Goal: Task Accomplishment & Management: Use online tool/utility

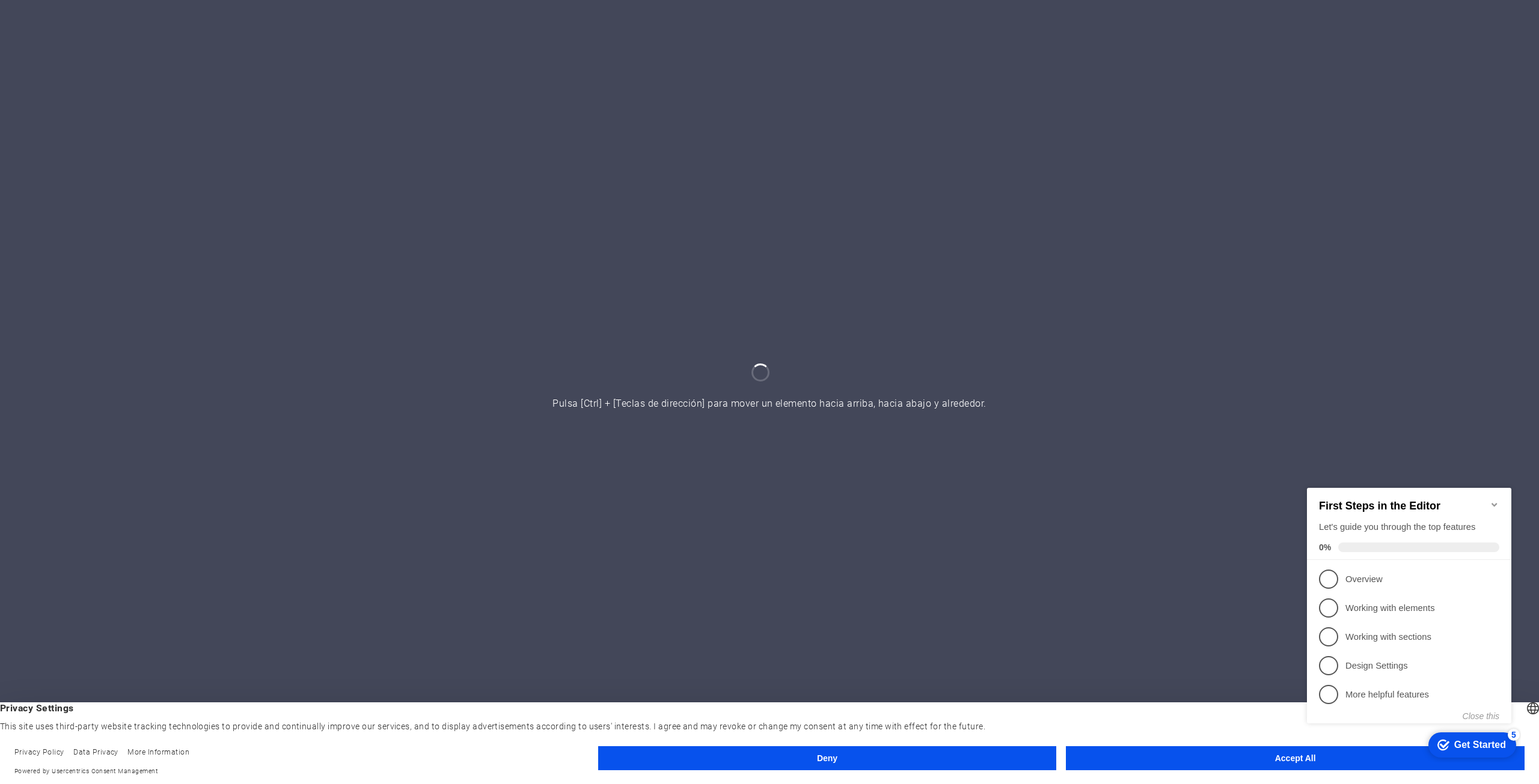
click at [1493, 499] on icon "Minimize checklist" at bounding box center [1494, 504] width 10 height 10
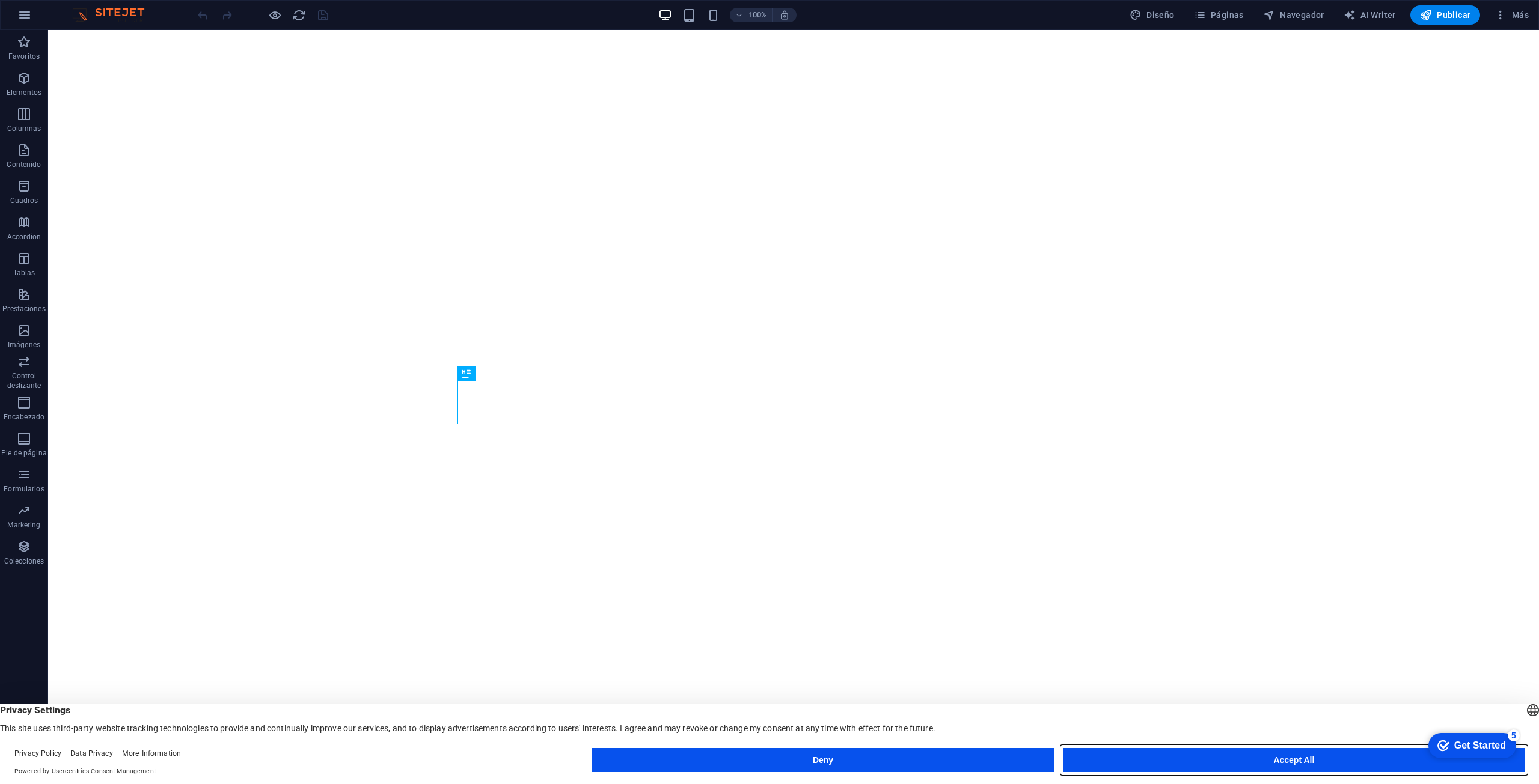
click at [1209, 758] on button "Accept All" at bounding box center [1294, 760] width 461 height 24
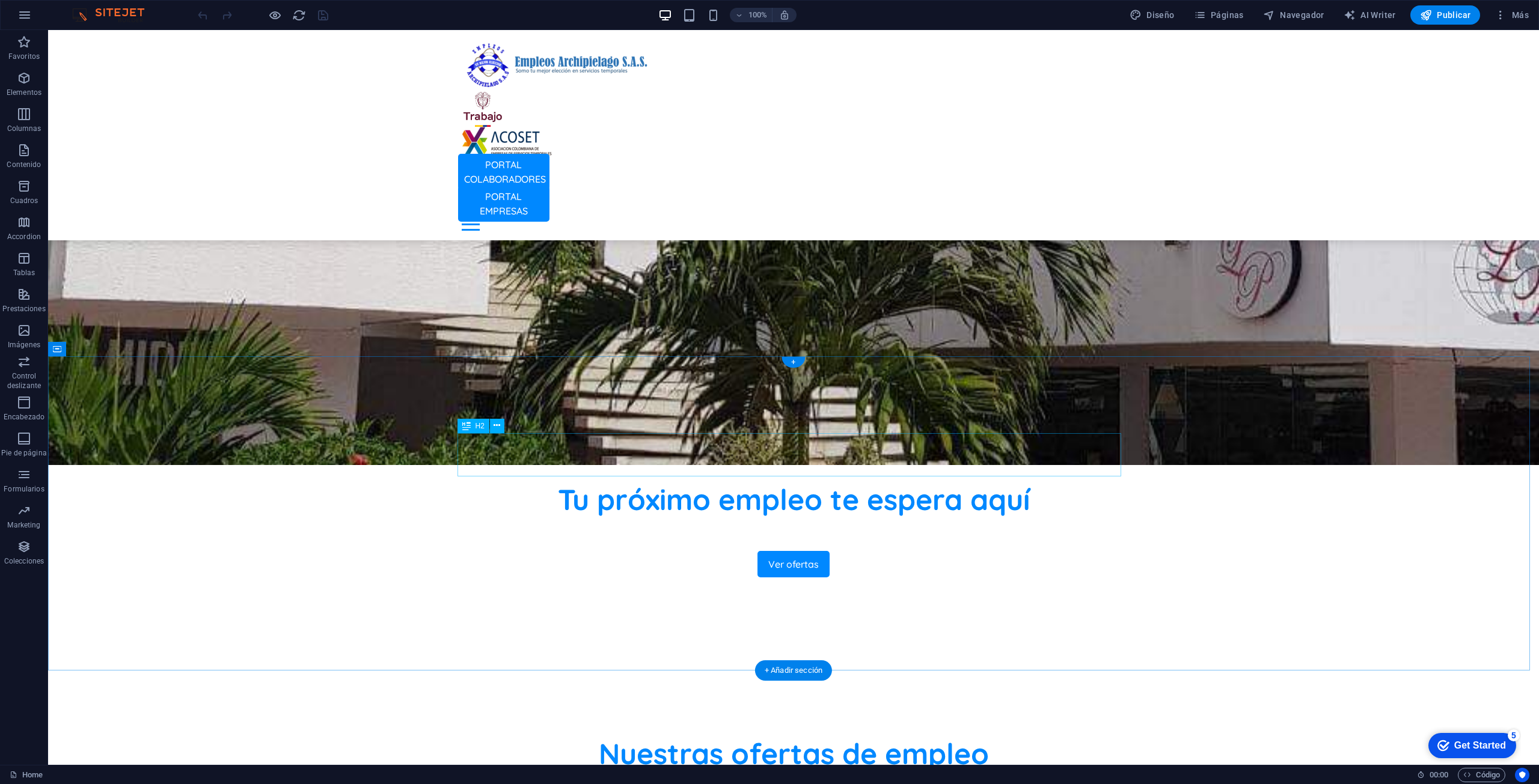
scroll to position [421, 0]
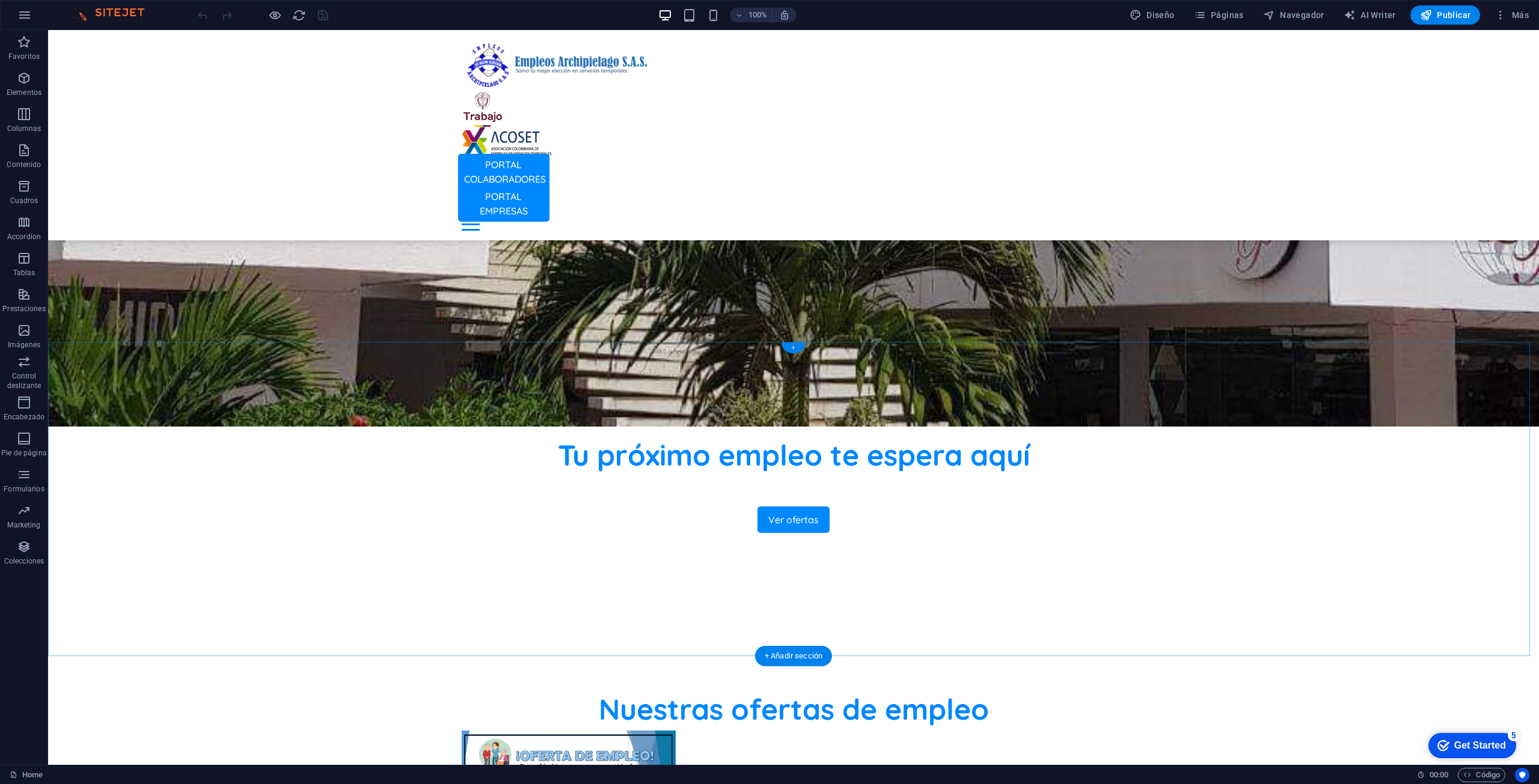
click at [800, 346] on div "+" at bounding box center [794, 348] width 24 height 11
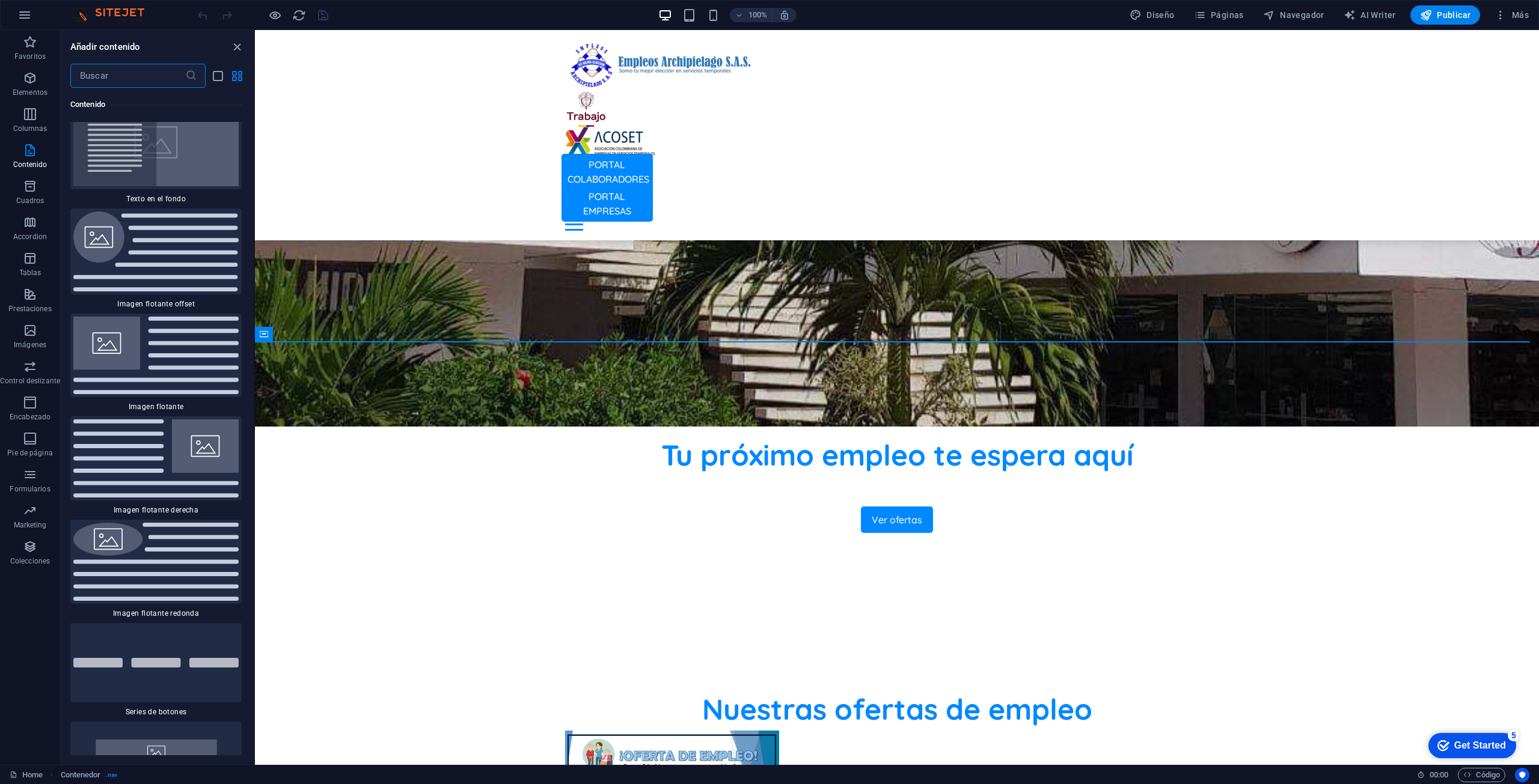
scroll to position [5157, 0]
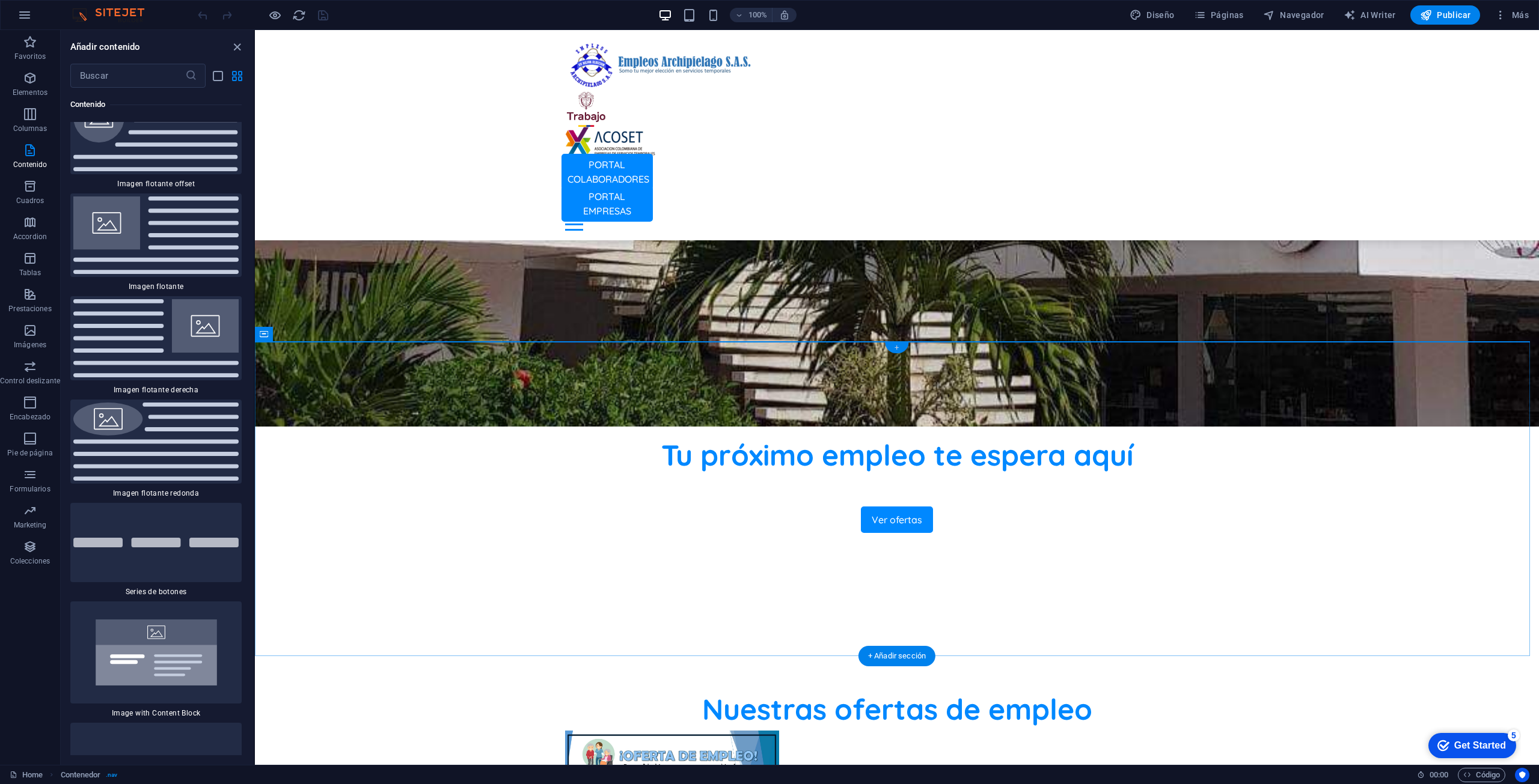
click at [903, 344] on div "+" at bounding box center [897, 348] width 24 height 11
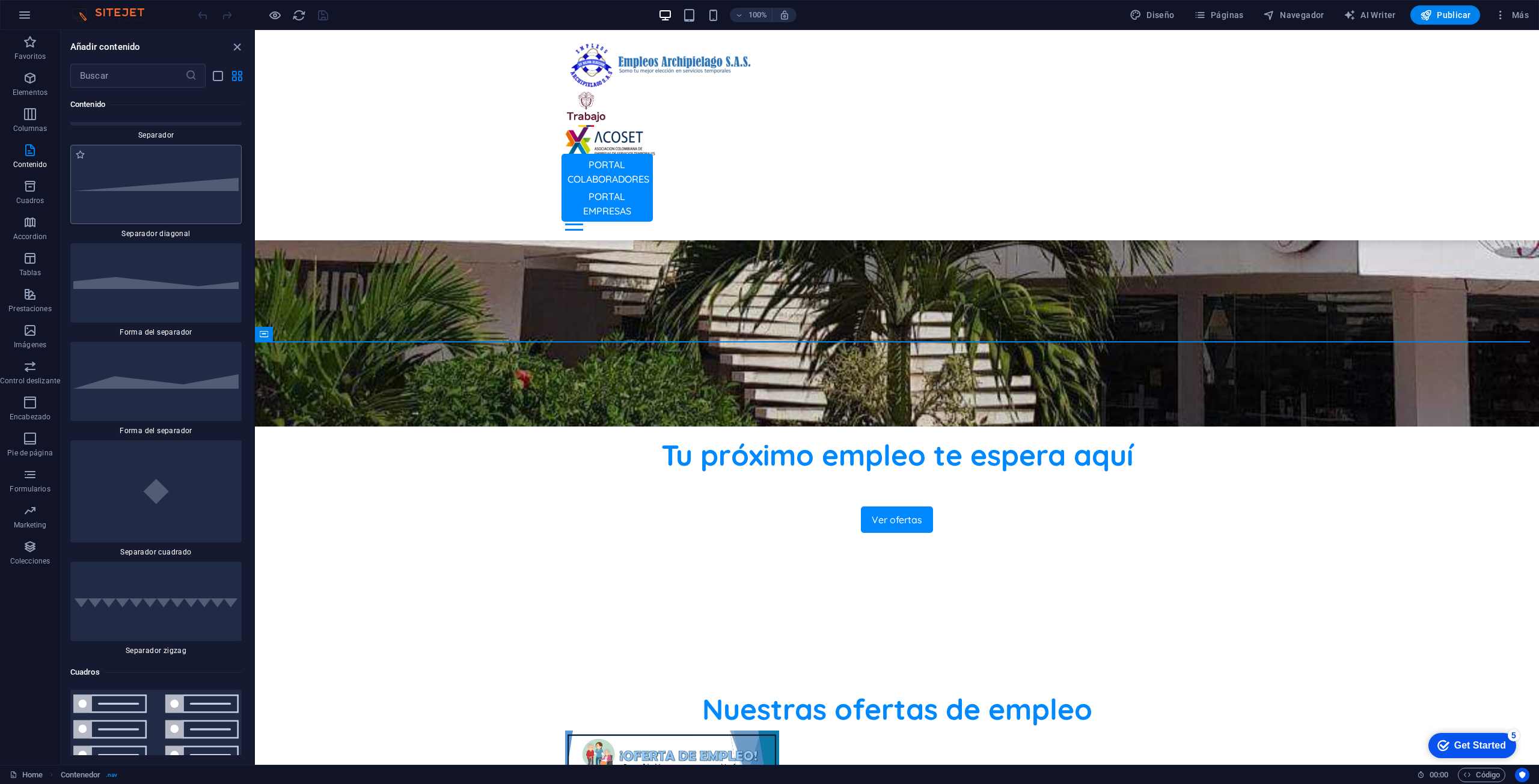
scroll to position [5997, 0]
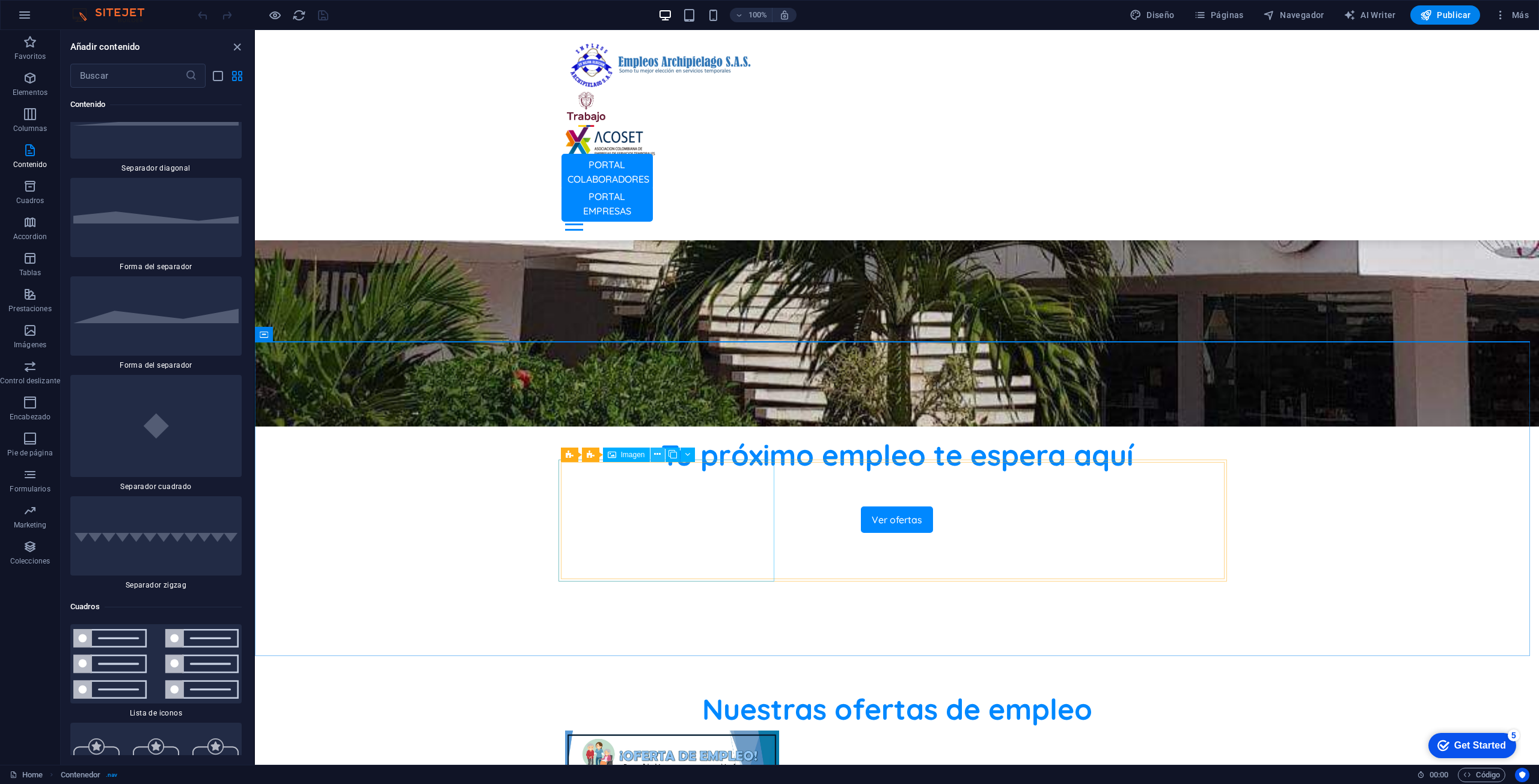
click at [655, 455] on icon at bounding box center [657, 455] width 6 height 13
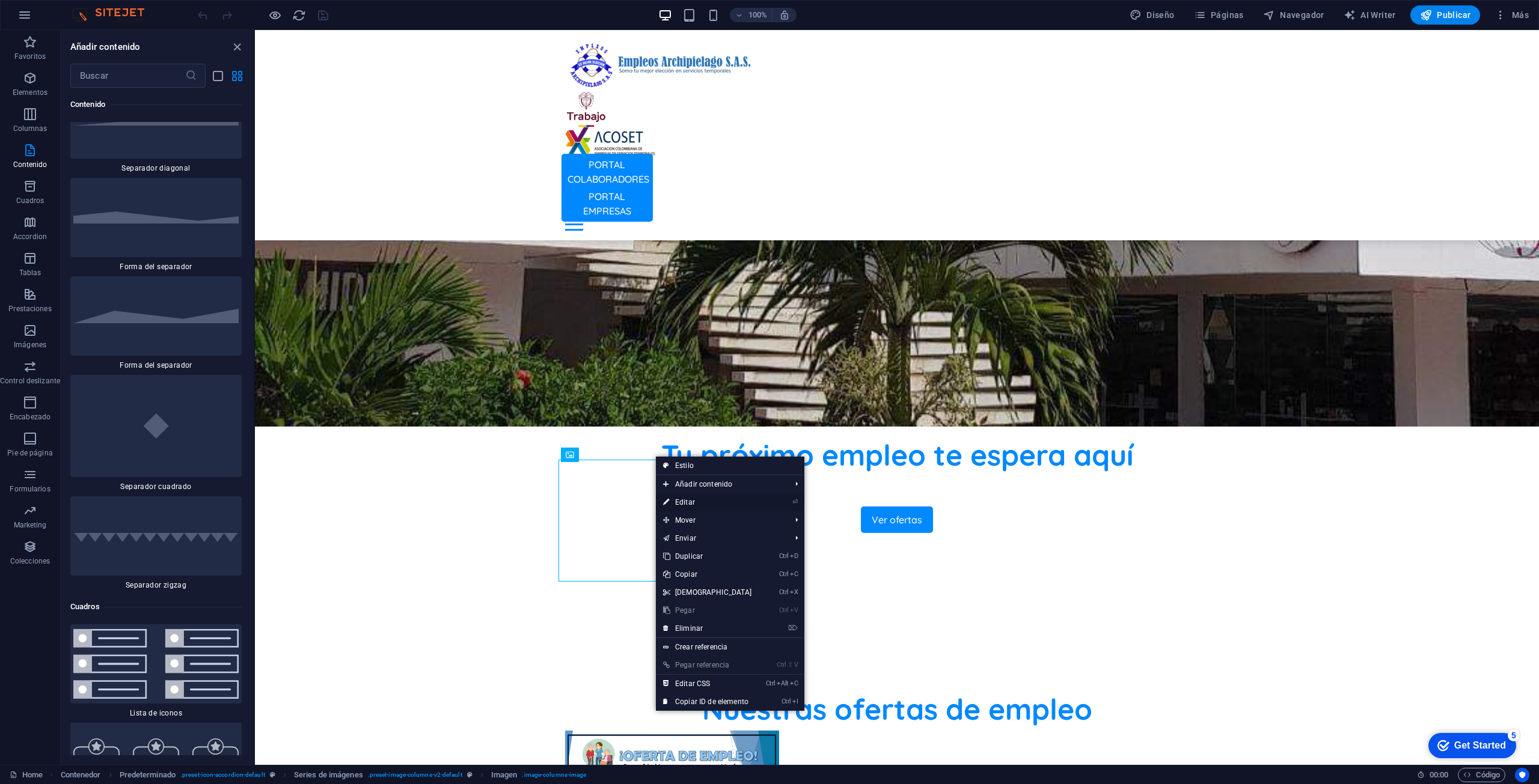
click at [743, 497] on link "⏎ Editar" at bounding box center [707, 502] width 103 height 18
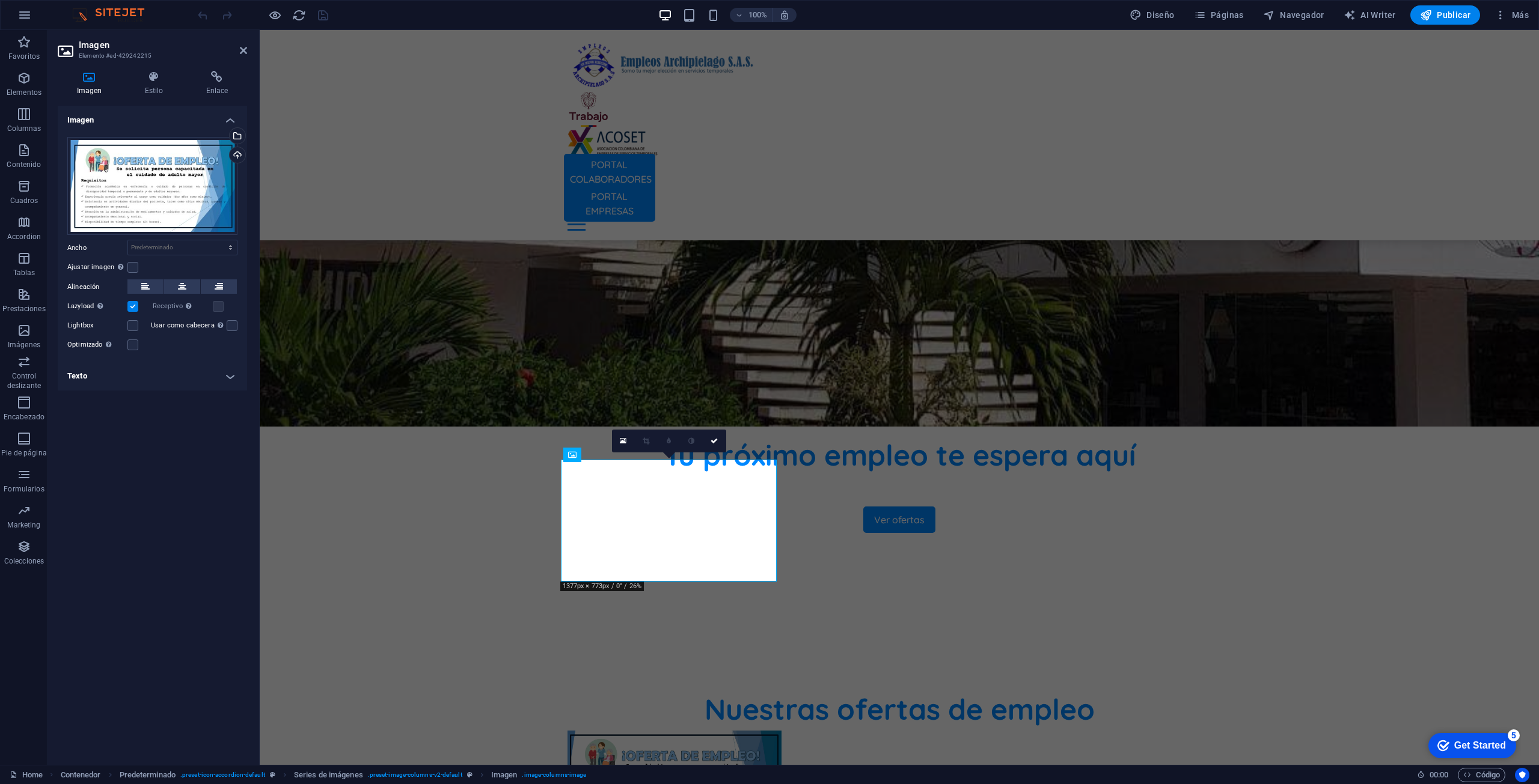
click at [224, 69] on div "Imagen Estilo Enlace Imagen Arrastra archivos aquí, haz clic para escoger archi…" at bounding box center [152, 413] width 208 height 703
click at [218, 77] on icon at bounding box center [217, 77] width 60 height 12
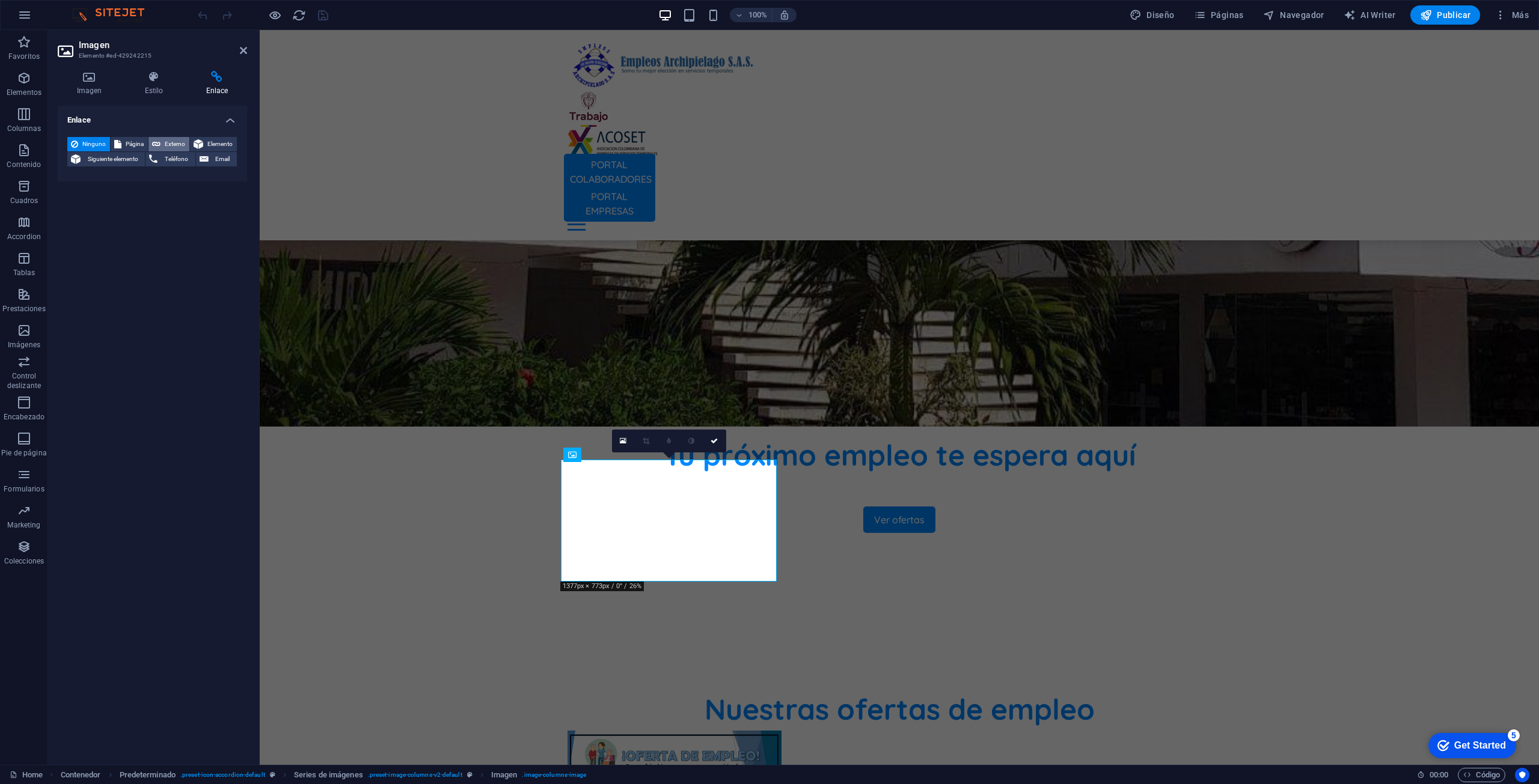
click at [161, 143] on button "Externo" at bounding box center [169, 144] width 41 height 15
select select "blank"
click at [83, 77] on icon at bounding box center [89, 77] width 63 height 12
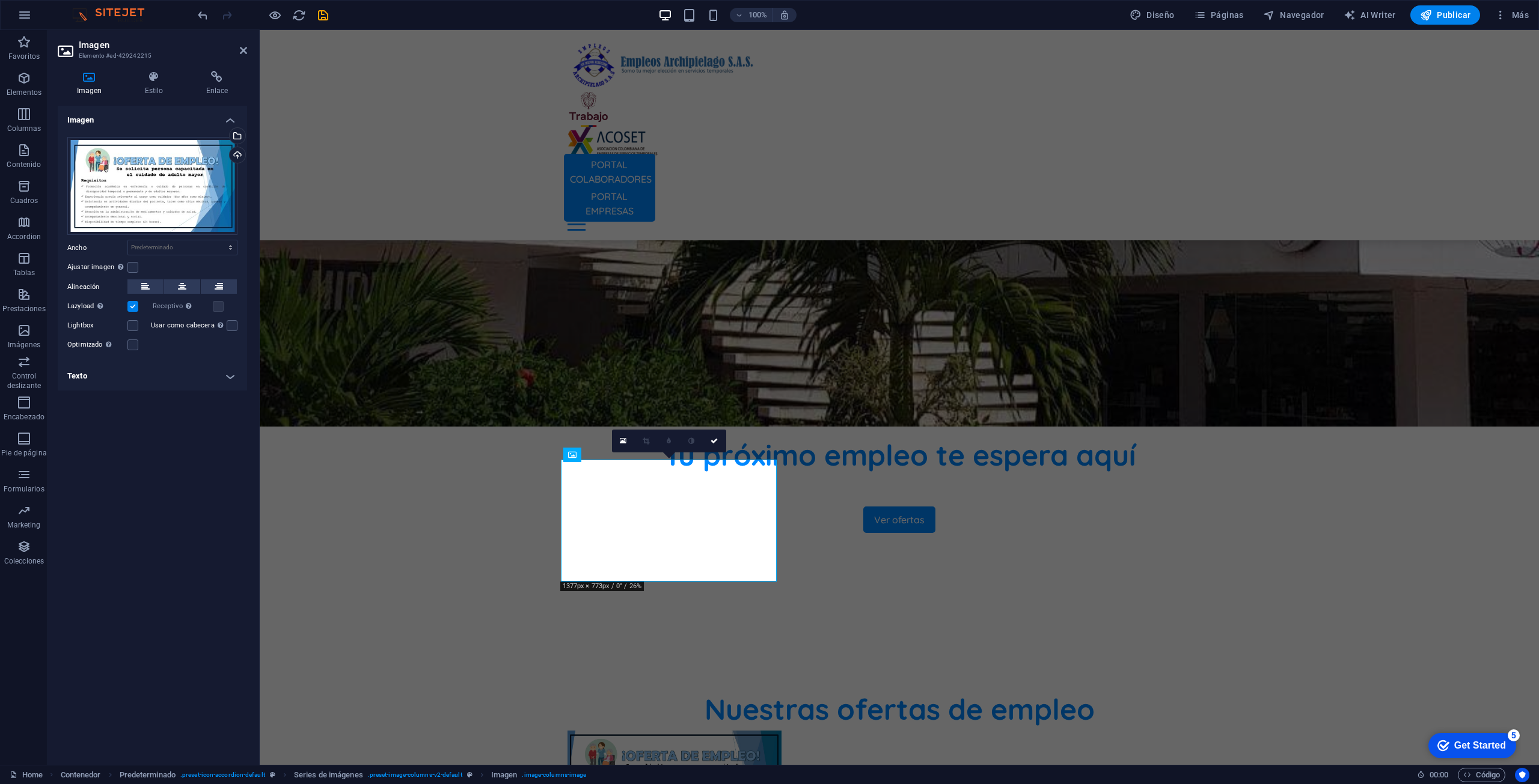
click at [133, 311] on label at bounding box center [133, 306] width 11 height 11
click at [0, 0] on input "Lazyload La carga de imágenes tras la carga de la página mejora la velocidad de…" at bounding box center [0, 0] width 0 height 0
click at [133, 307] on label at bounding box center [133, 306] width 11 height 11
click at [0, 0] on input "Lazyload La carga de imágenes tras la carga de la página mejora la velocidad de…" at bounding box center [0, 0] width 0 height 0
click at [235, 377] on h4 "Texto" at bounding box center [153, 375] width 190 height 29
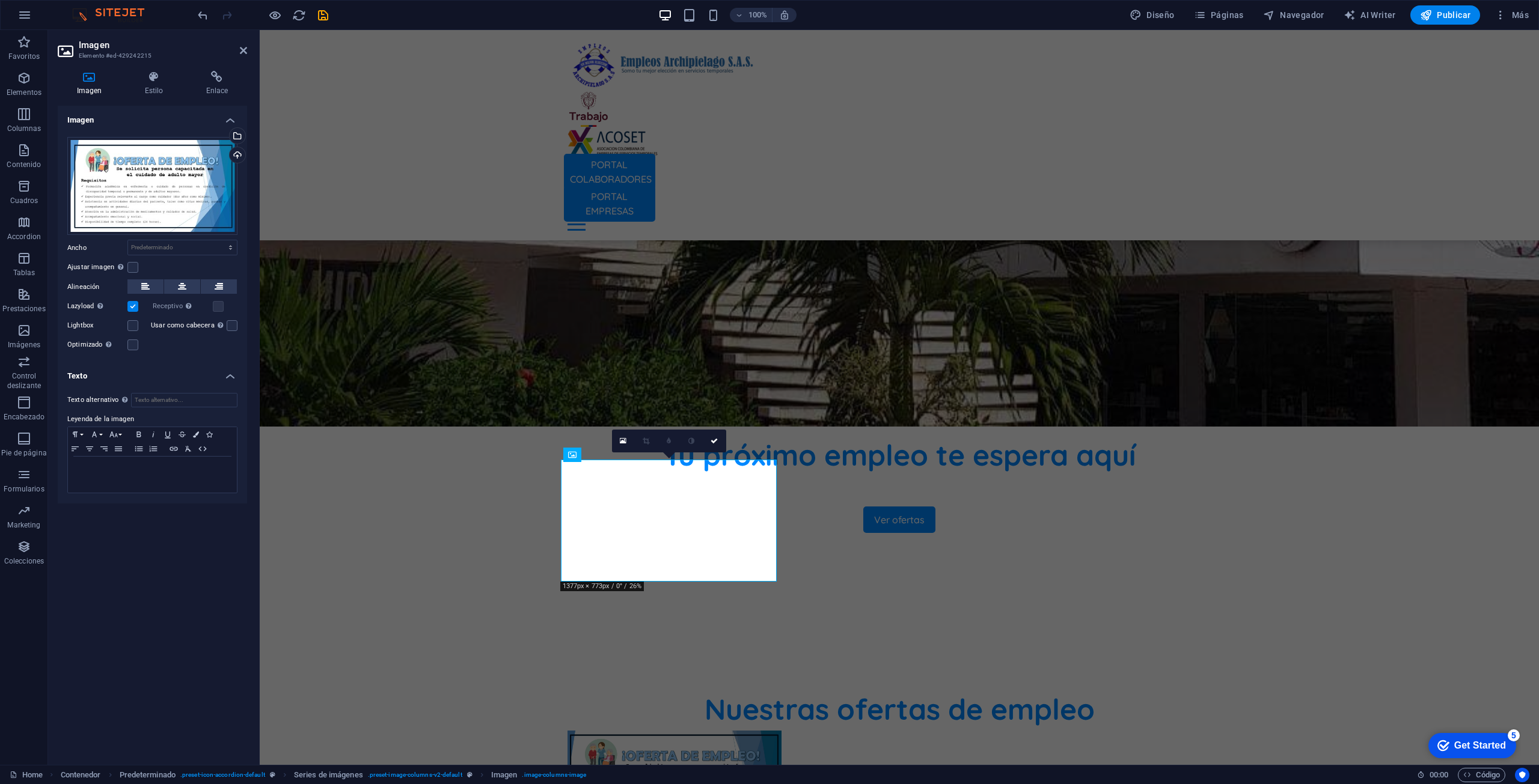
click at [235, 377] on h4 "Texto" at bounding box center [153, 372] width 190 height 22
click at [178, 251] on select "Predeterminado automático px rem % em vh vw" at bounding box center [183, 247] width 109 height 15
select select "px"
click at [220, 240] on select "Predeterminado automático px rem % em vh vw" at bounding box center [183, 247] width 109 height 15
type input "360"
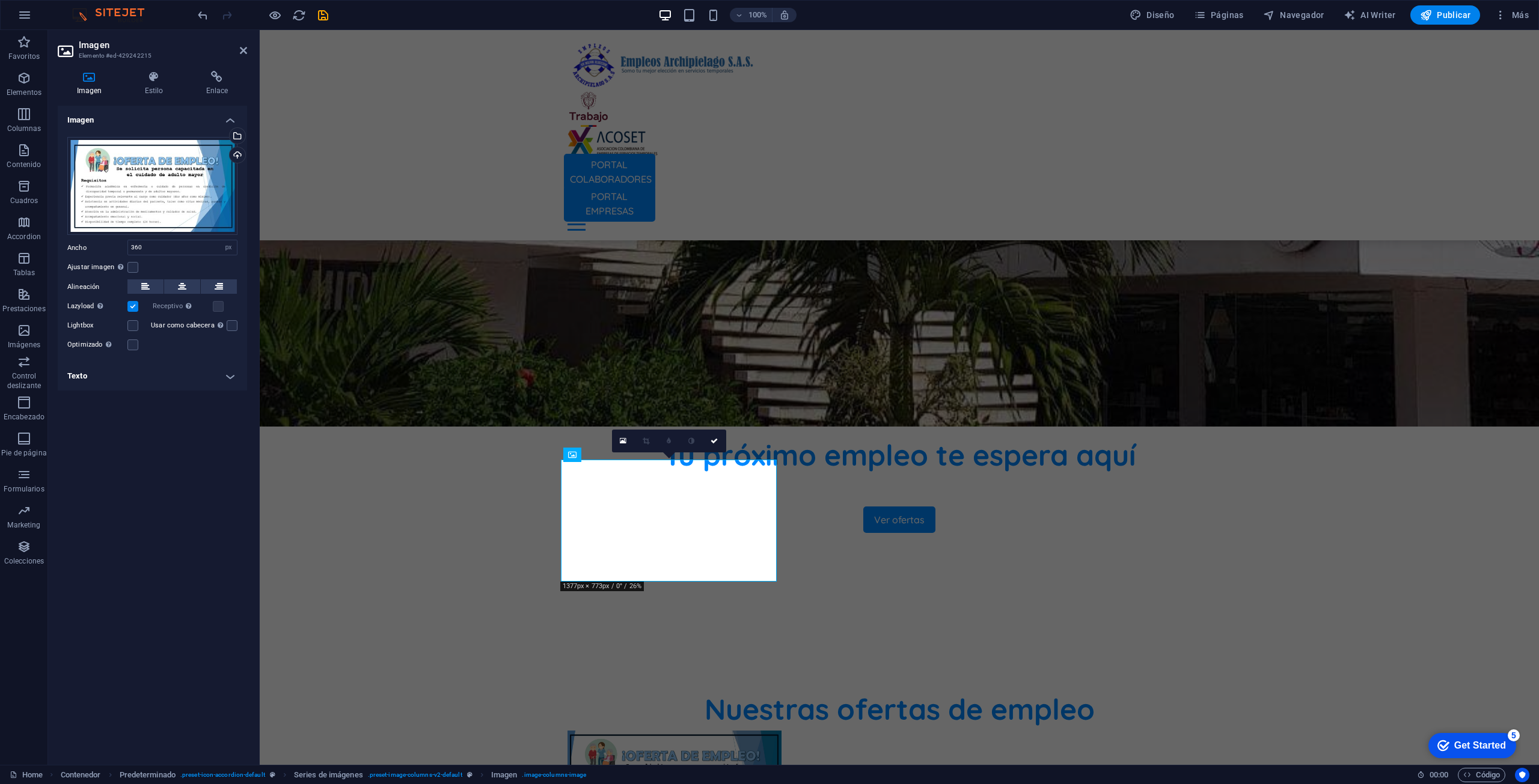
click at [164, 418] on div "Imagen Arrastra archivos aquí, haz clic para escoger archivos o selecciona arch…" at bounding box center [153, 430] width 190 height 650
click at [160, 79] on icon at bounding box center [153, 77] width 56 height 12
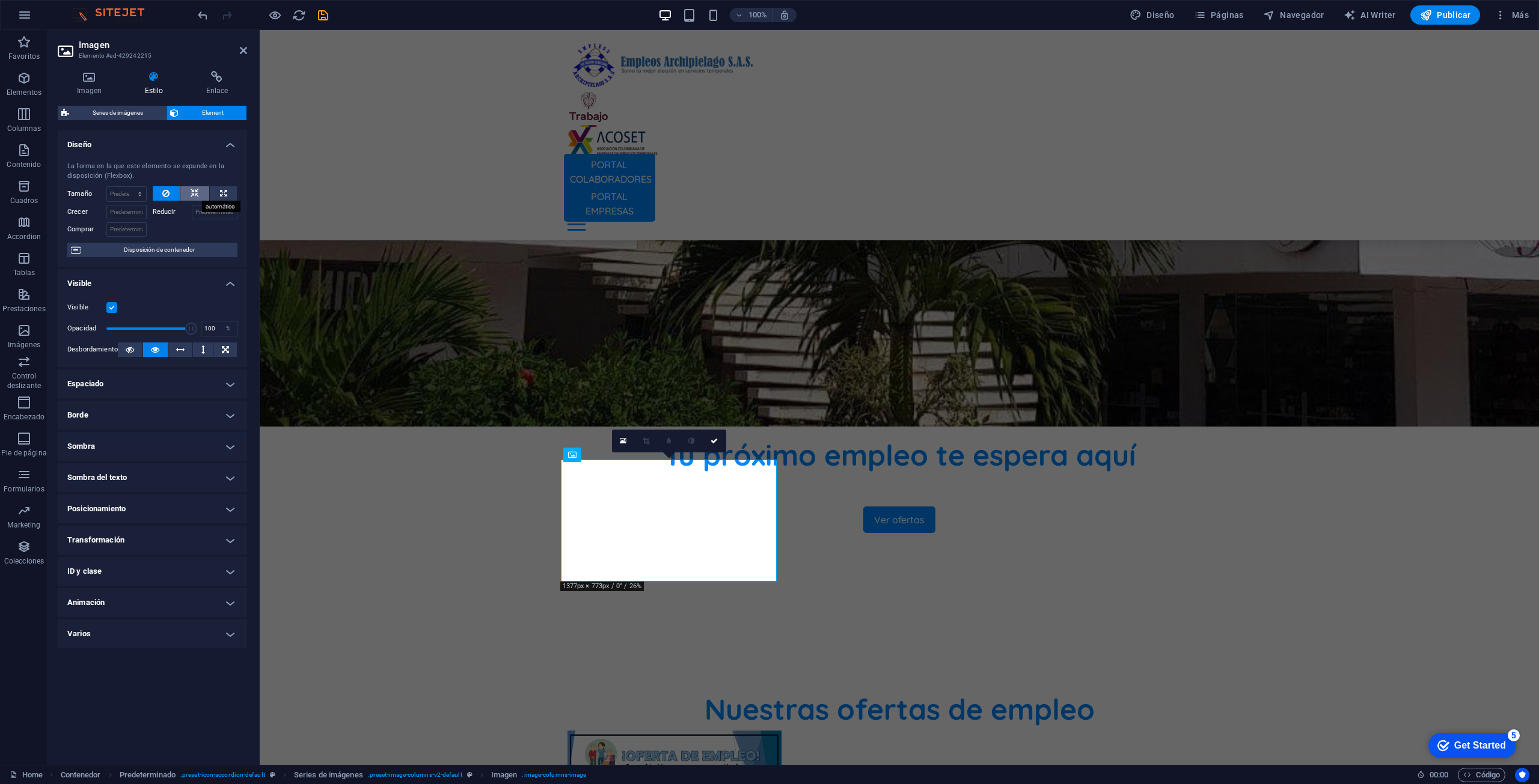
click at [193, 192] on icon at bounding box center [195, 193] width 8 height 15
click at [225, 194] on icon at bounding box center [223, 193] width 6 height 15
type input "100"
select select "%"
click at [714, 438] on icon at bounding box center [714, 441] width 7 height 7
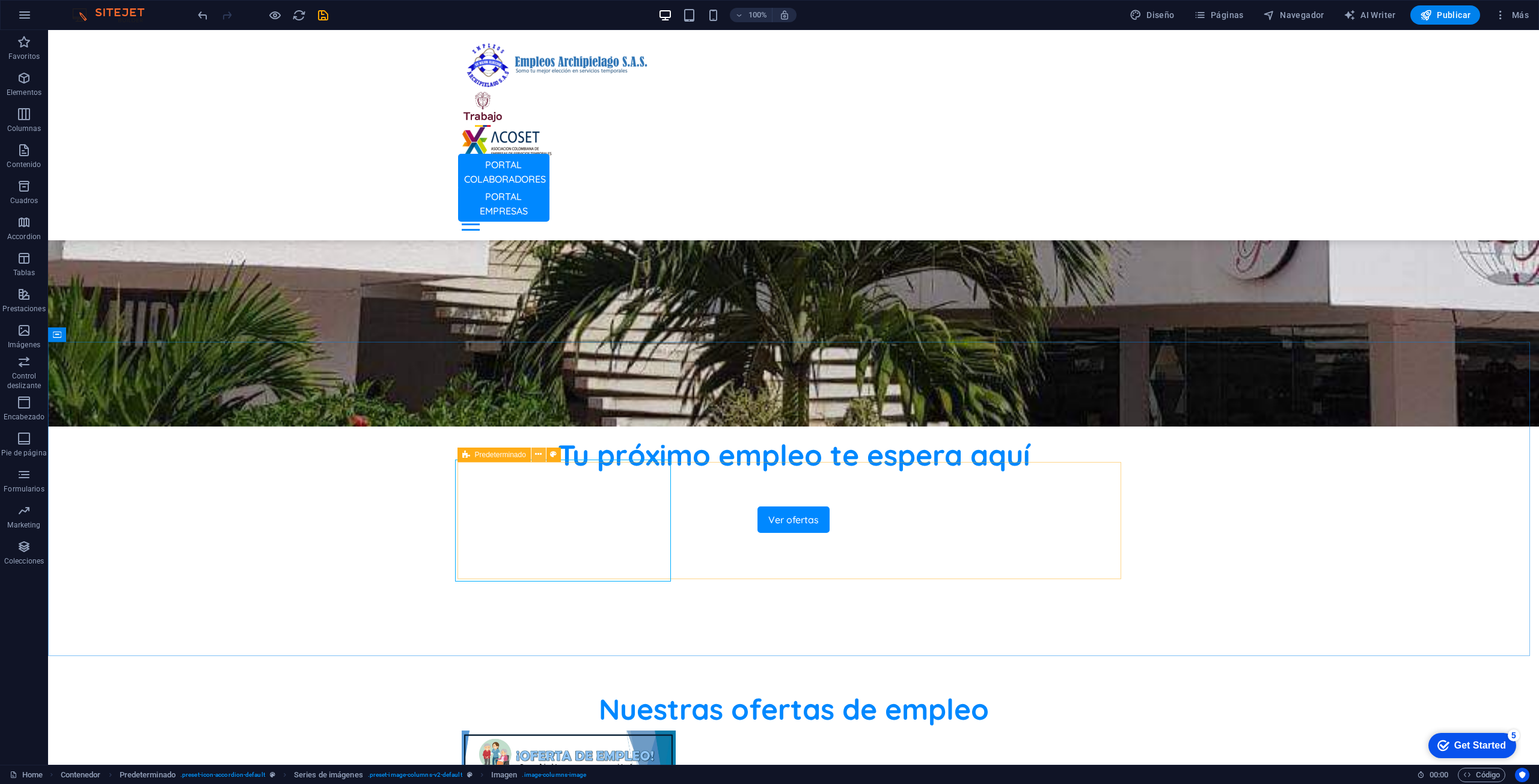
click at [540, 453] on icon at bounding box center [538, 455] width 6 height 13
click at [582, 455] on icon at bounding box center [584, 455] width 6 height 13
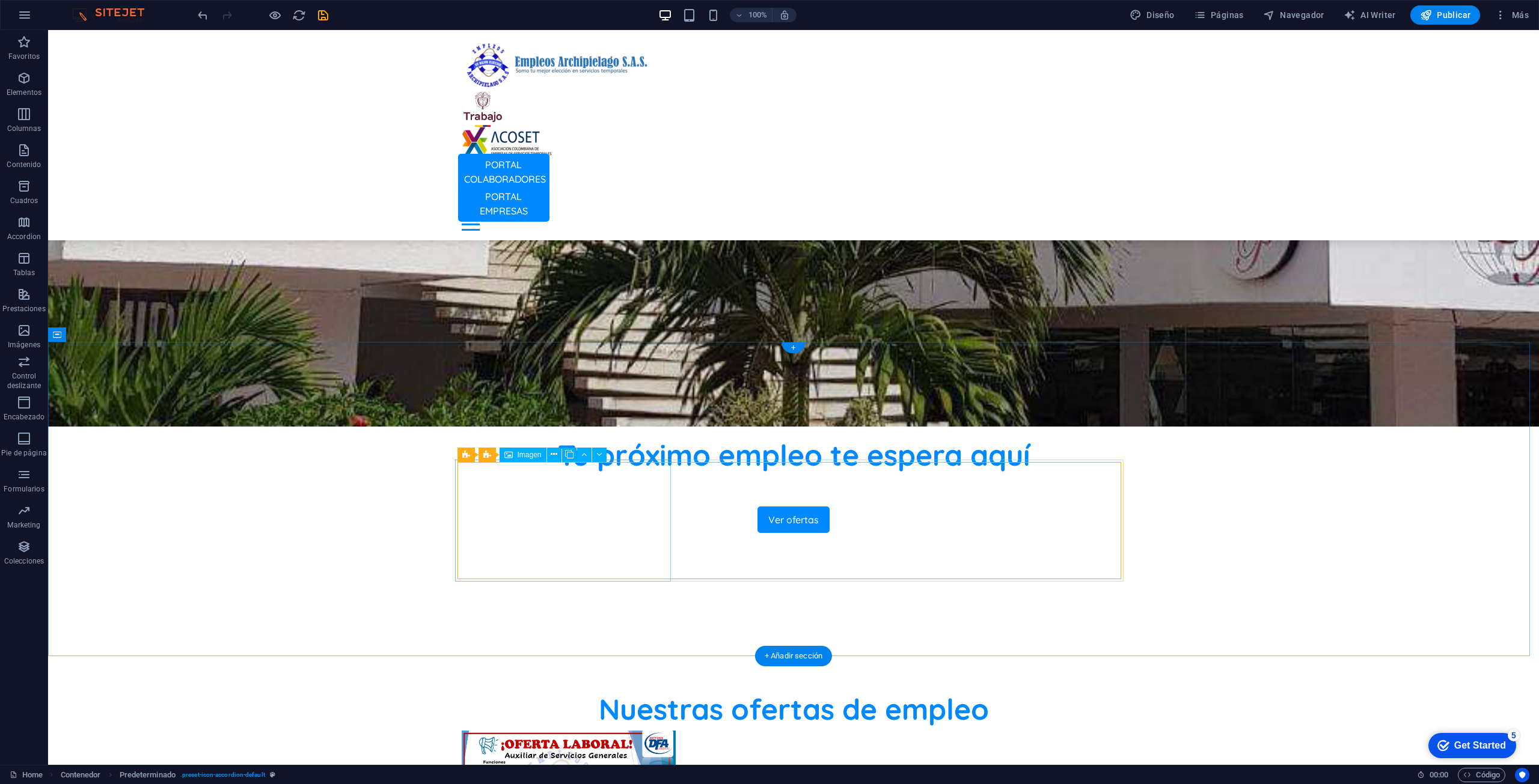
click at [550, 728] on figure at bounding box center [567, 789] width 217 height 122
click at [557, 455] on icon at bounding box center [553, 455] width 6 height 13
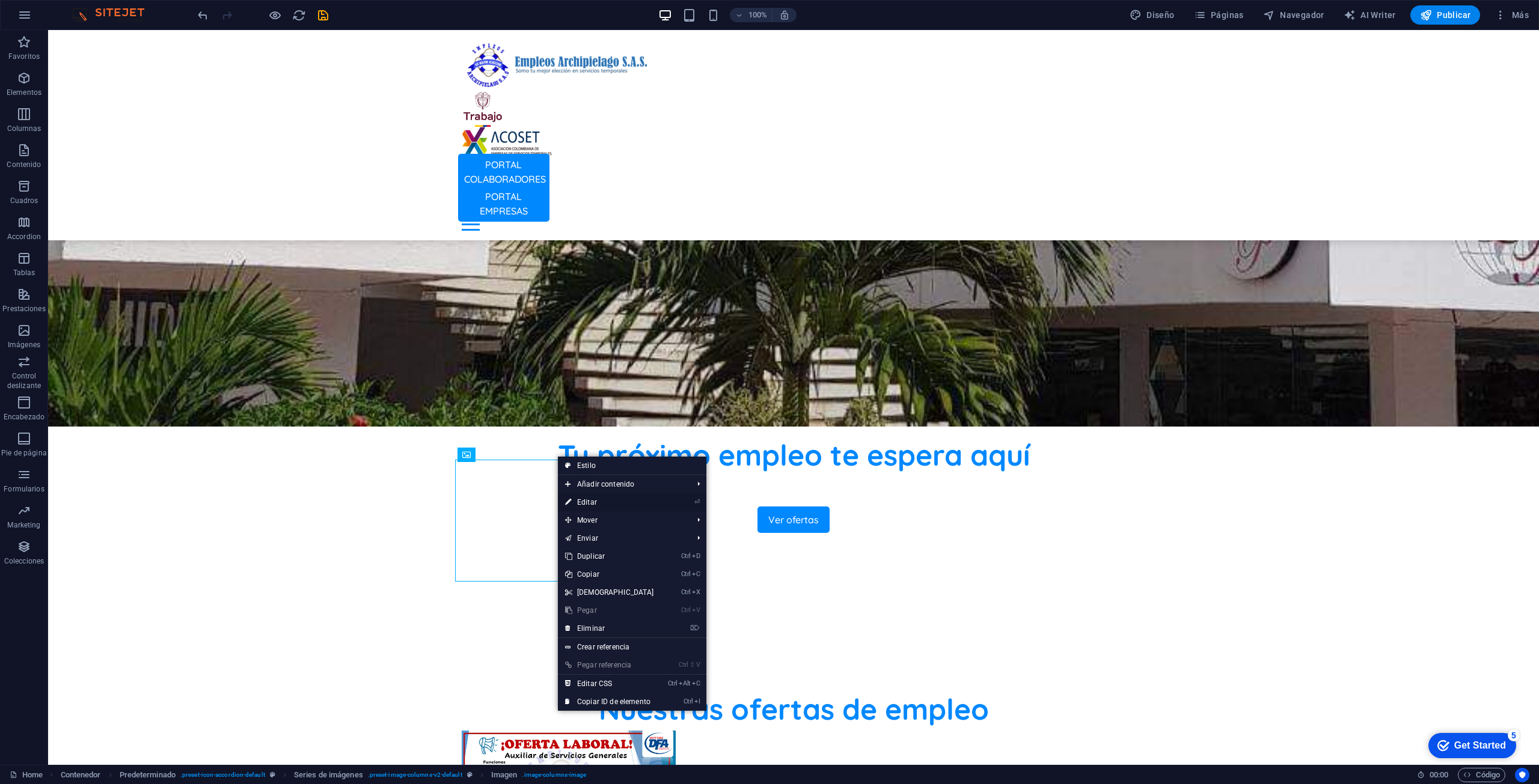
drag, startPoint x: 603, startPoint y: 505, endPoint x: 343, endPoint y: 475, distance: 261.7
click at [603, 505] on link "⏎ Editar" at bounding box center [610, 502] width 103 height 18
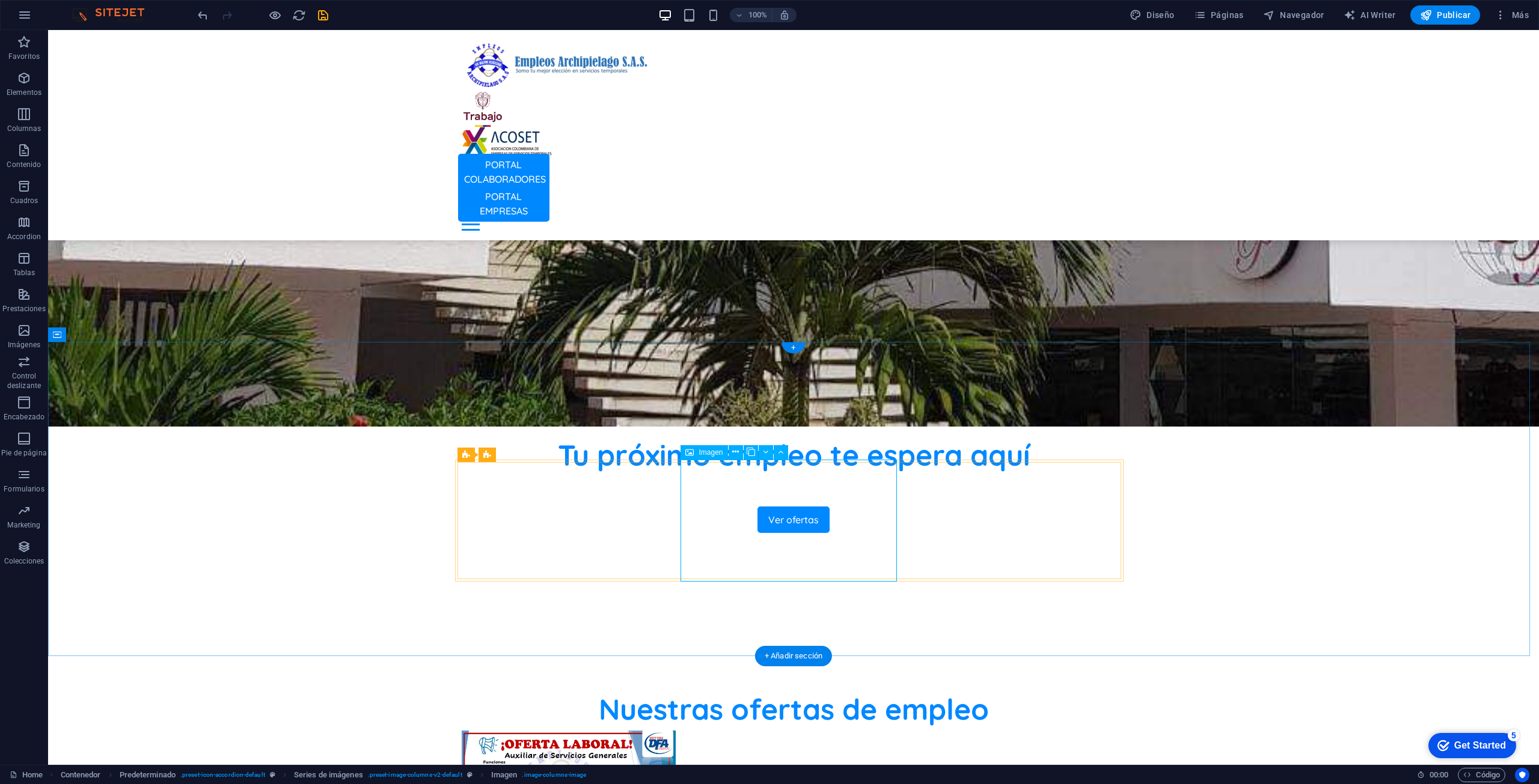
click at [467, 454] on icon at bounding box center [466, 455] width 8 height 15
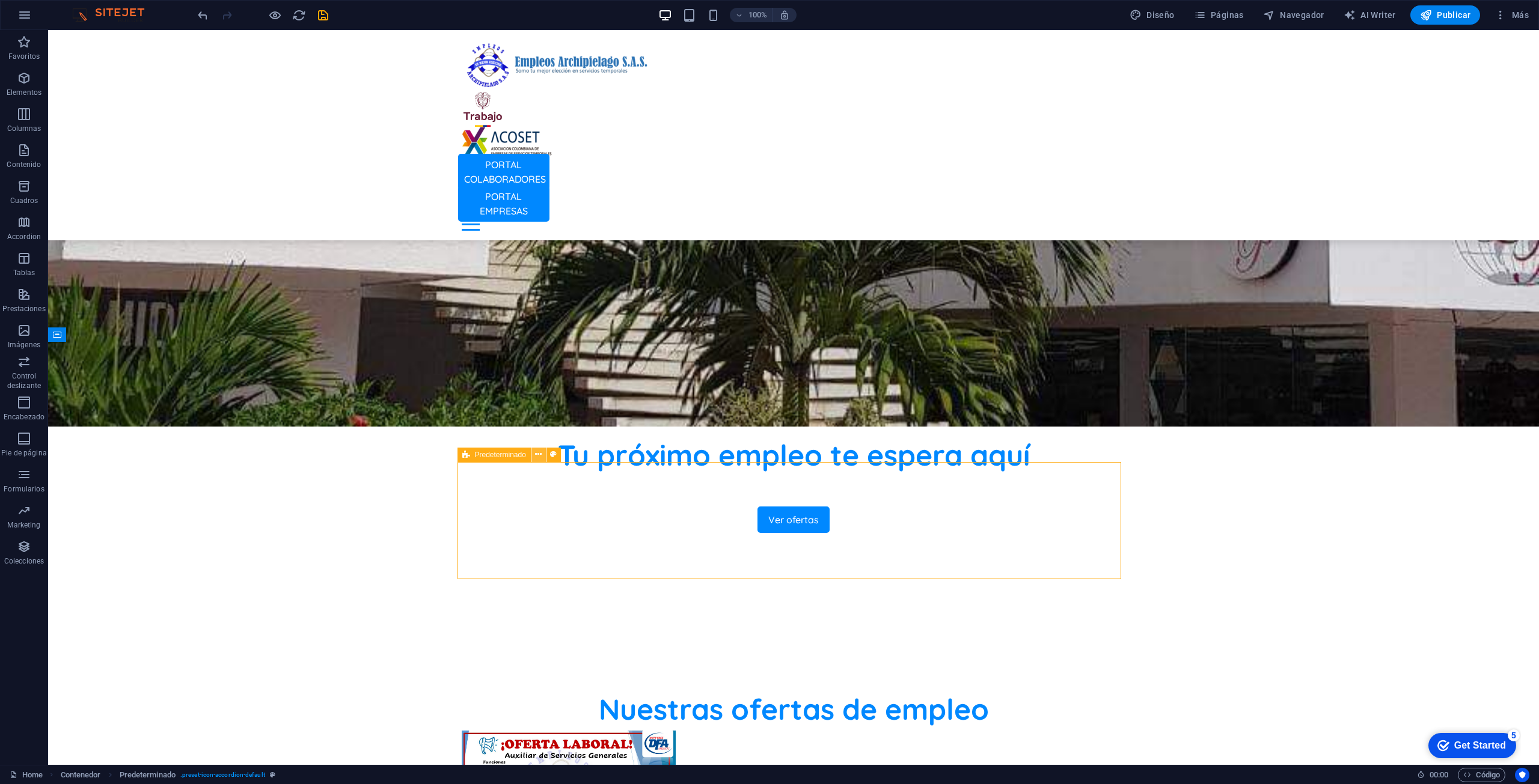
click at [536, 453] on icon at bounding box center [538, 455] width 6 height 13
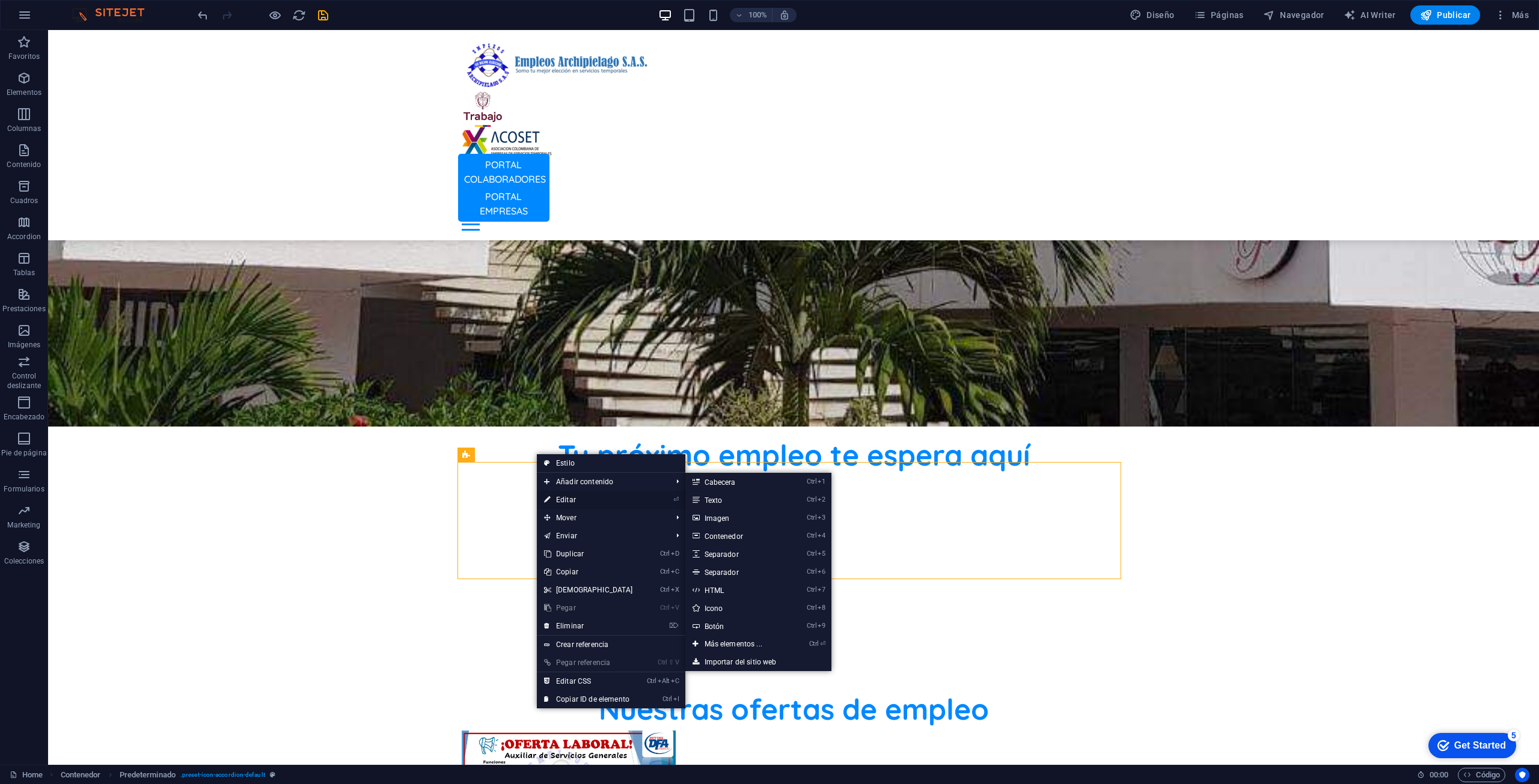
drag, startPoint x: 573, startPoint y: 499, endPoint x: 206, endPoint y: 431, distance: 373.2
click at [573, 499] on link "⏎ Editar" at bounding box center [588, 500] width 103 height 18
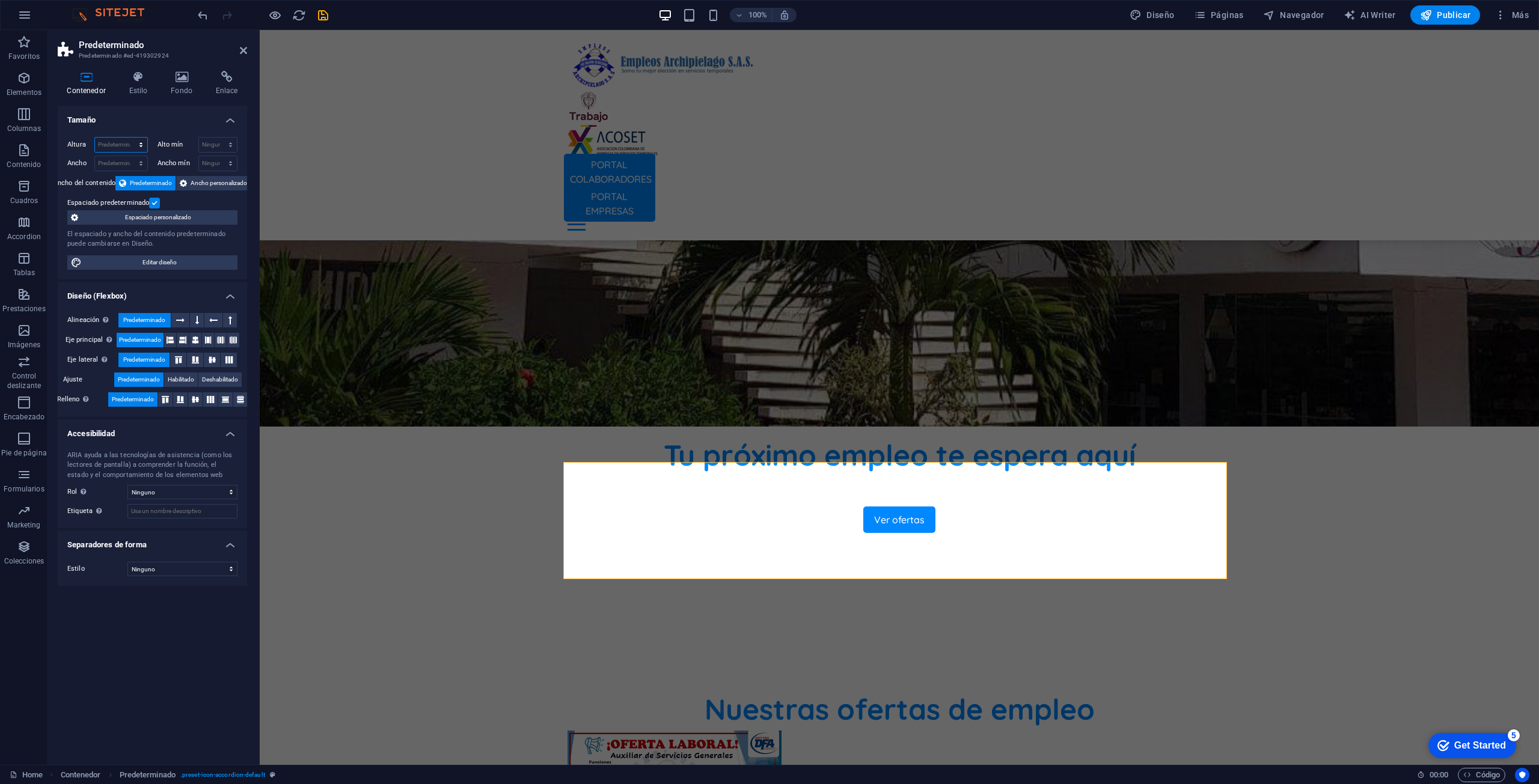
click at [123, 142] on select "Predeterminado px rem % vh vw" at bounding box center [121, 145] width 52 height 15
click at [222, 175] on div "Altura Predeterminado px rem % vh vw Alto mín Ninguno px rem % vh vw Ancho Pred…" at bounding box center [153, 203] width 190 height 152
click at [220, 177] on span "Ancho personalizado" at bounding box center [219, 183] width 56 height 15
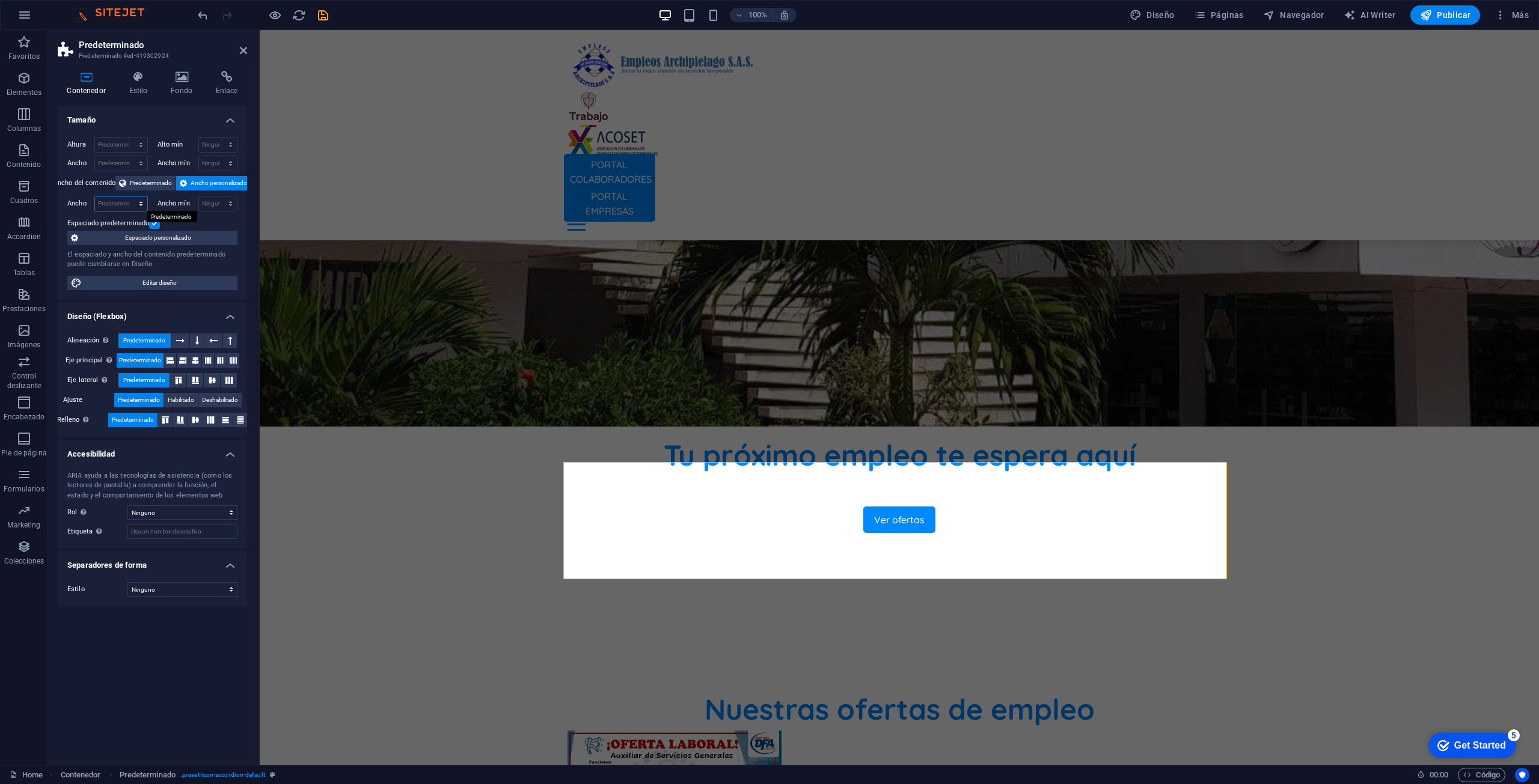
click at [118, 199] on select "Predeterminado px rem % em vh vw" at bounding box center [121, 203] width 52 height 15
click at [217, 186] on span "Ancho personalizado" at bounding box center [219, 183] width 56 height 15
click at [148, 183] on span "Predeterminado" at bounding box center [150, 183] width 42 height 15
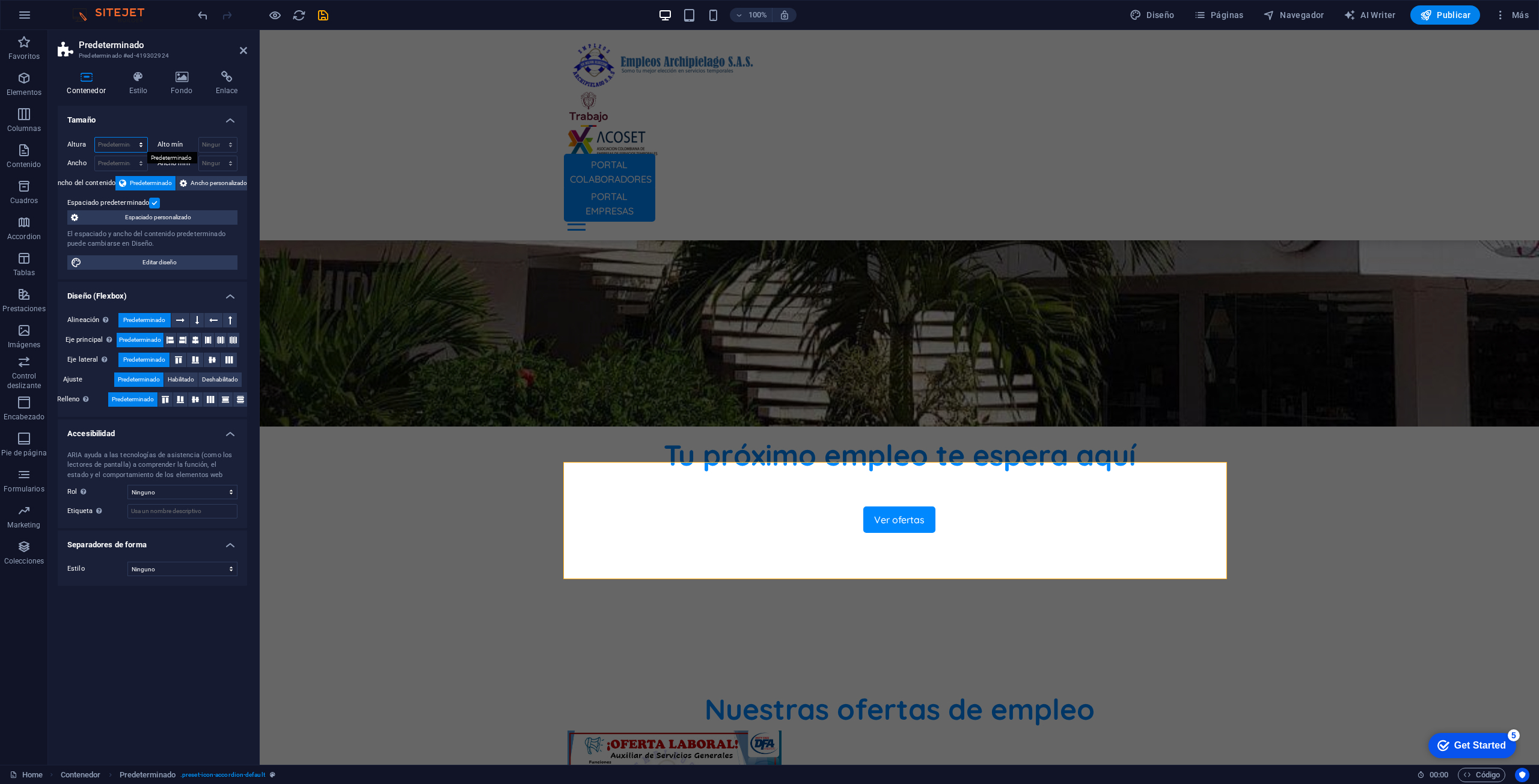
click at [124, 142] on select "Predeterminado px rem % vh vw" at bounding box center [121, 145] width 52 height 15
select select "px"
click at [130, 138] on select "Predeterminado px rem % vh vw" at bounding box center [121, 145] width 52 height 15
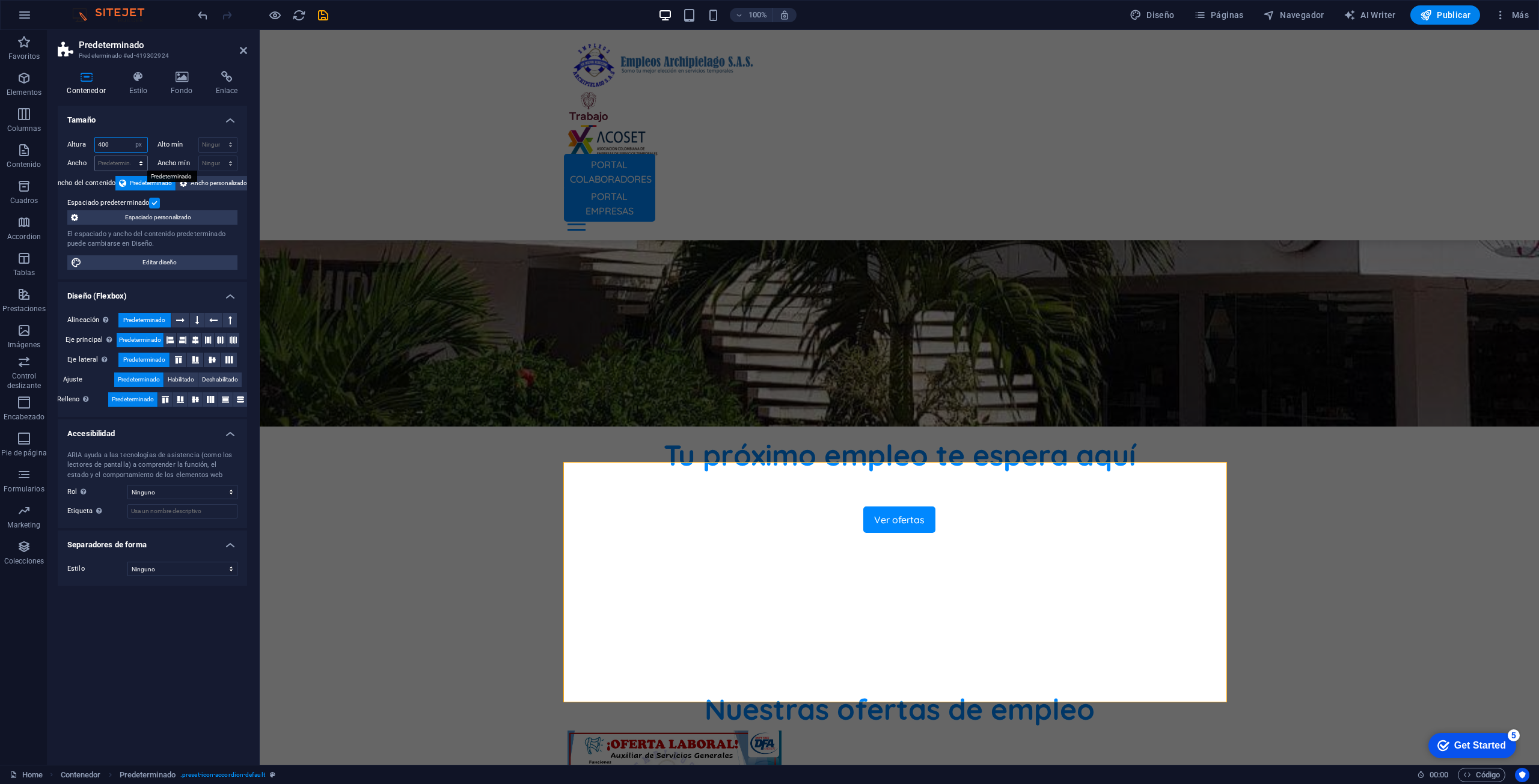
type input "400"
click at [120, 159] on select "Predeterminado px rem % em vh vw" at bounding box center [121, 163] width 52 height 15
select select "px"
click at [130, 156] on select "Predeterminado px rem % em vh vw" at bounding box center [121, 163] width 52 height 15
type input "2200"
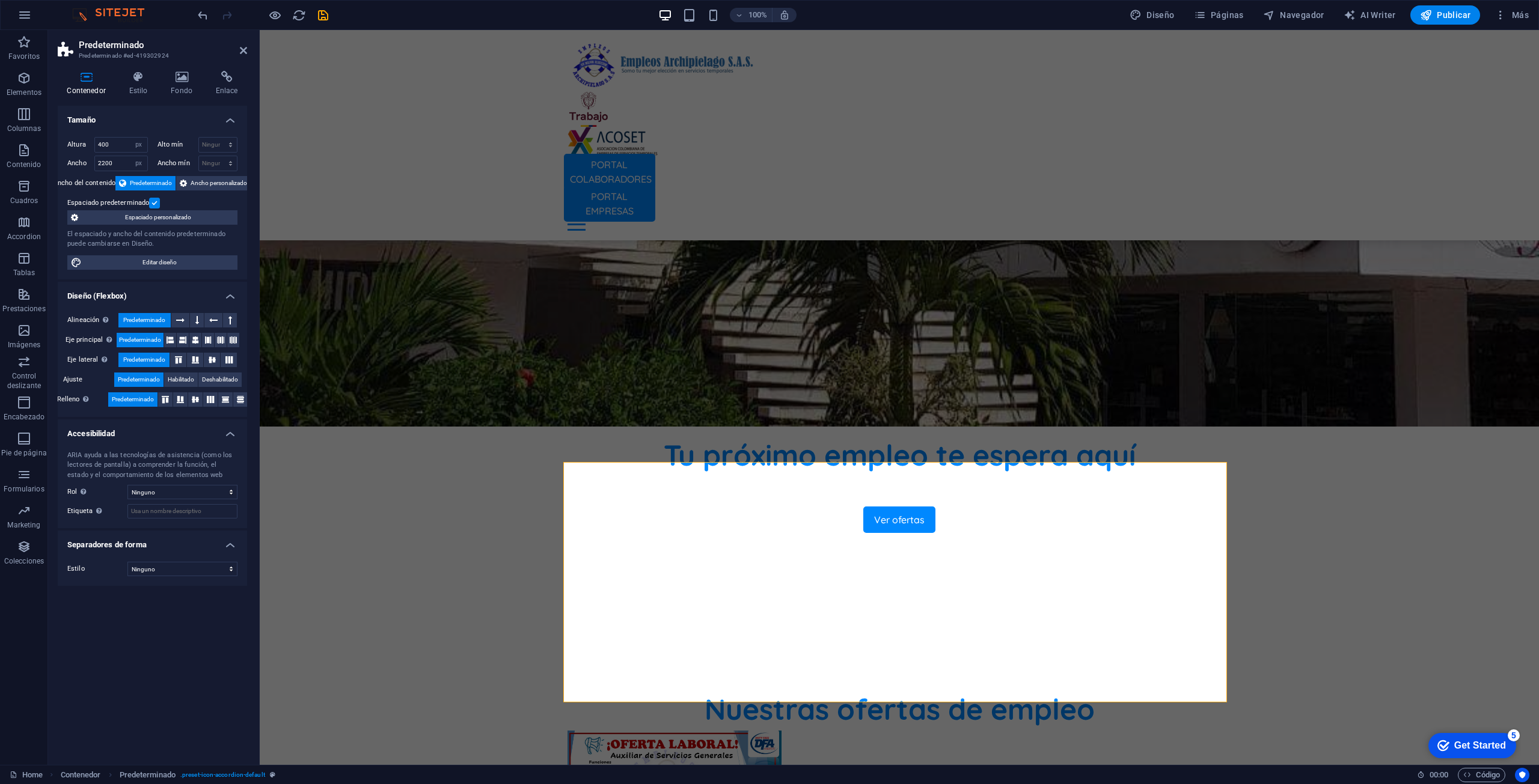
click at [116, 135] on div "Altura 400 Predeterminado px rem % vh vw Alto mín Ninguno px rem % vh vw Ancho …" at bounding box center [153, 203] width 190 height 152
click at [119, 141] on input "400" at bounding box center [121, 145] width 52 height 15
click at [208, 189] on span "Ancho personalizado" at bounding box center [219, 183] width 56 height 15
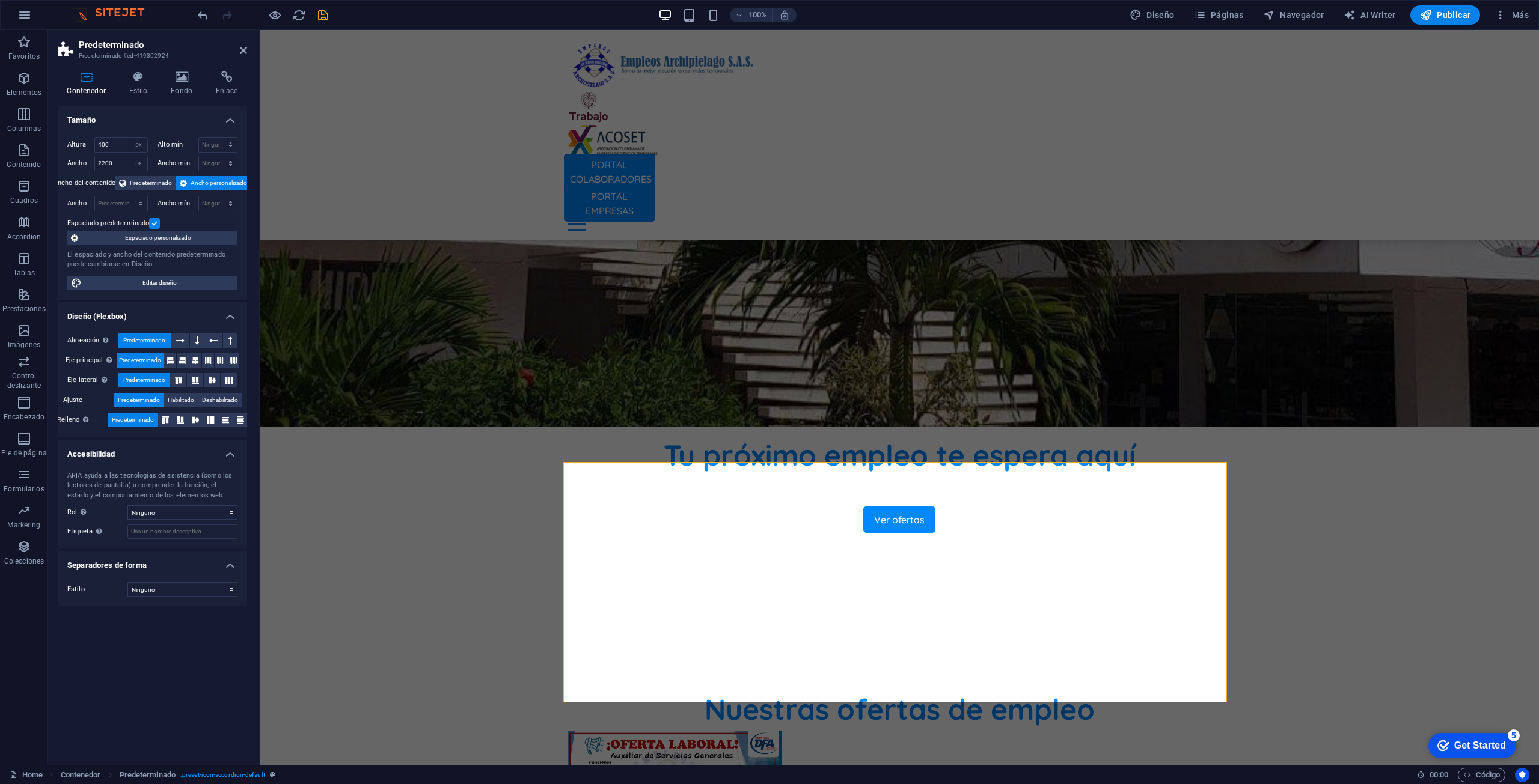
click at [154, 220] on label at bounding box center [155, 224] width 11 height 11
click at [0, 0] on input "Espaciado predeterminado" at bounding box center [0, 0] width 0 height 0
click at [155, 223] on label at bounding box center [155, 224] width 11 height 11
click at [0, 0] on input "Espaciado predeterminado" at bounding box center [0, 0] width 0 height 0
click at [157, 183] on span "Predeterminado" at bounding box center [150, 183] width 42 height 15
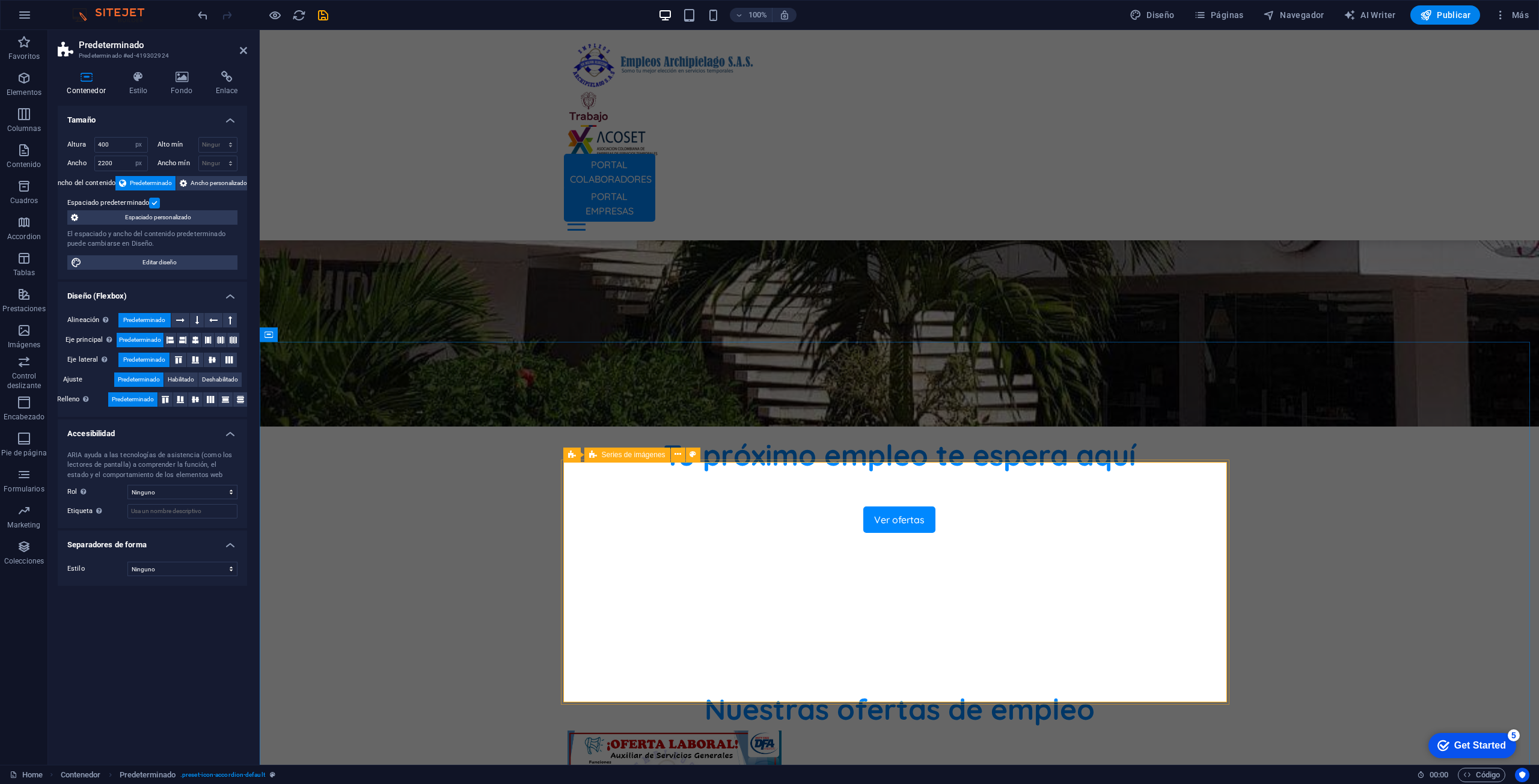
click at [681, 728] on figure at bounding box center [673, 789] width 217 height 122
click at [603, 457] on span "Series de imágenes" at bounding box center [633, 455] width 63 height 7
click at [681, 454] on icon at bounding box center [677, 455] width 6 height 13
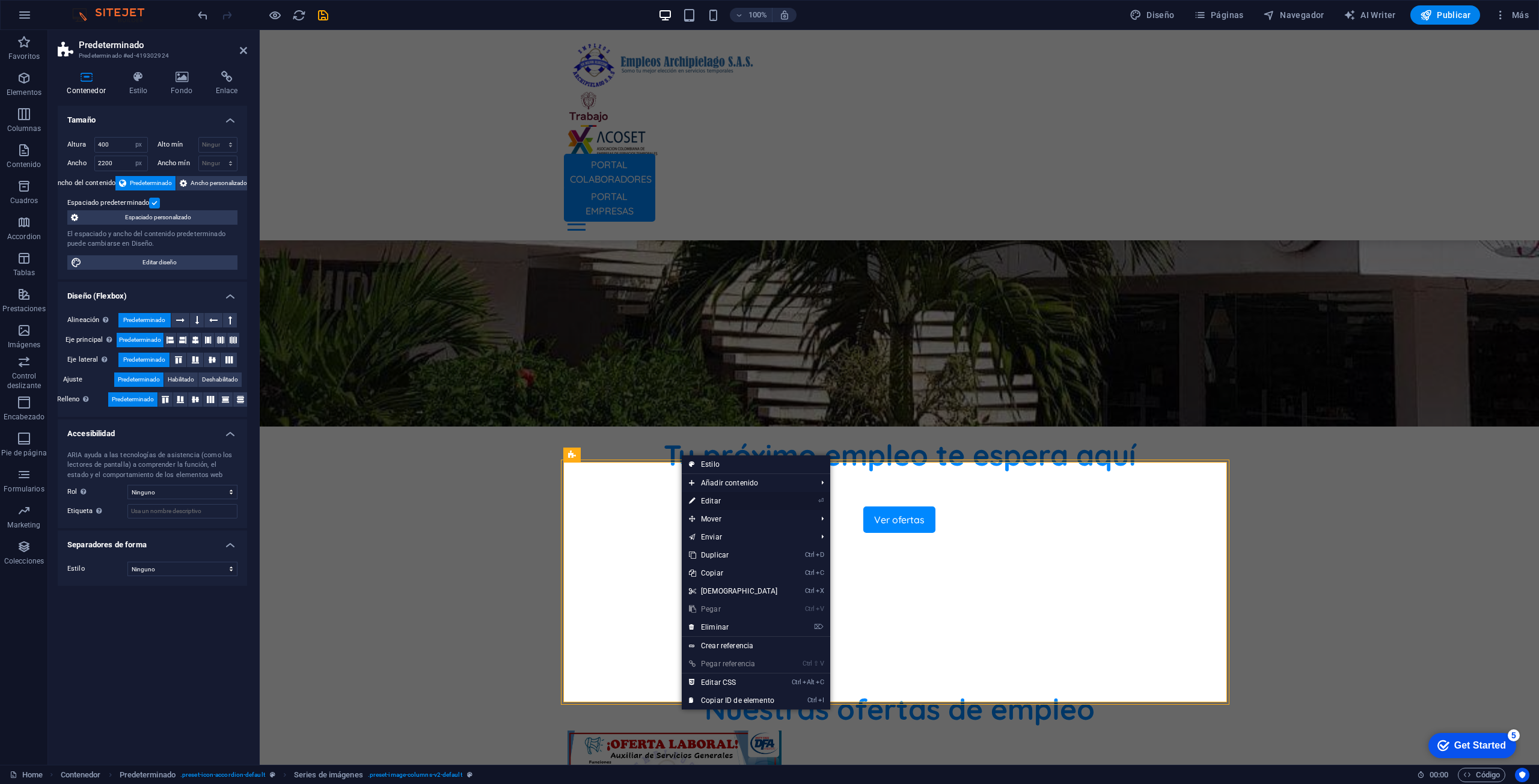
click at [721, 505] on link "⏎ Editar" at bounding box center [733, 501] width 103 height 18
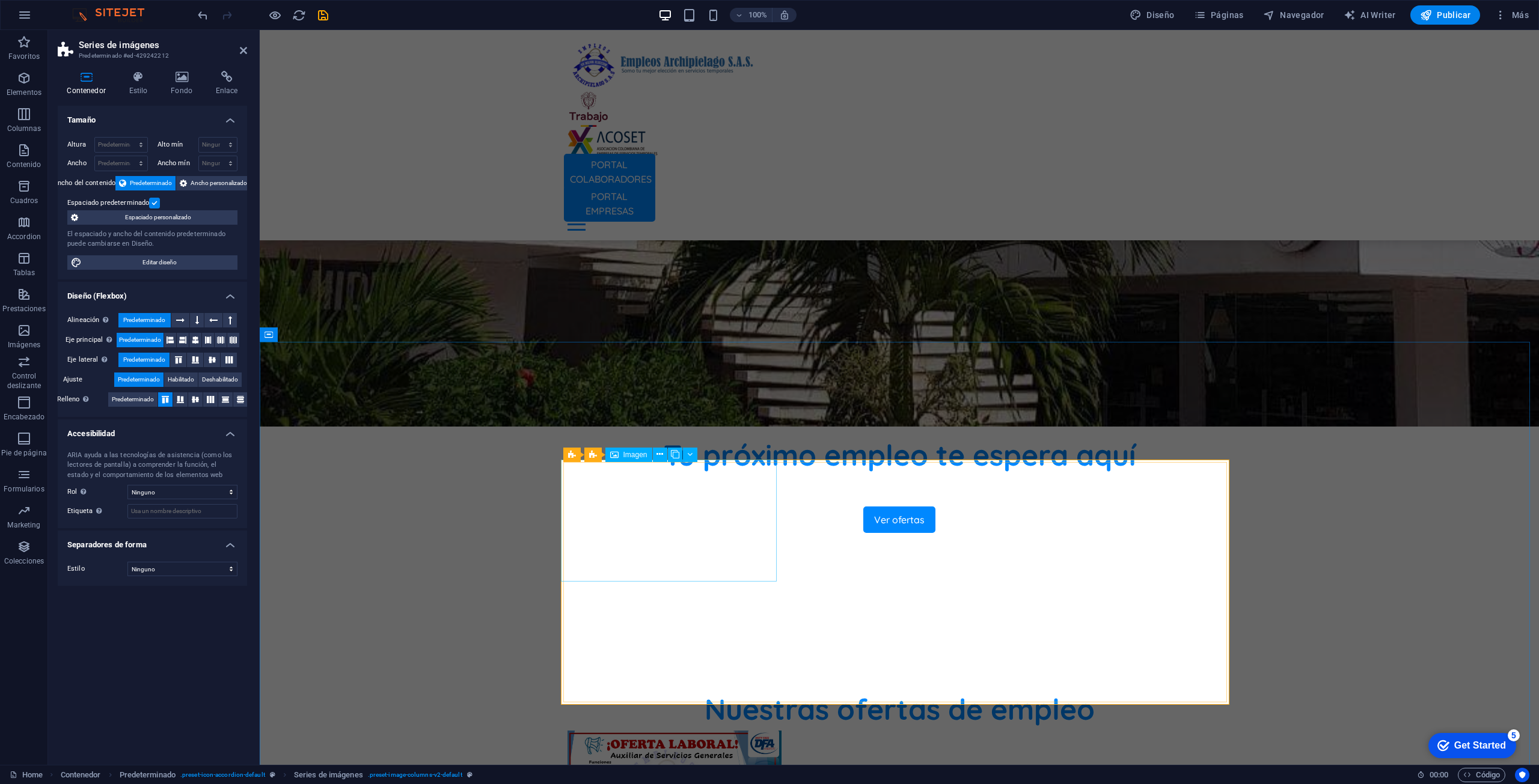
click at [703, 728] on figure at bounding box center [673, 789] width 217 height 122
drag, startPoint x: 750, startPoint y: 505, endPoint x: 958, endPoint y: 503, distance: 208.0
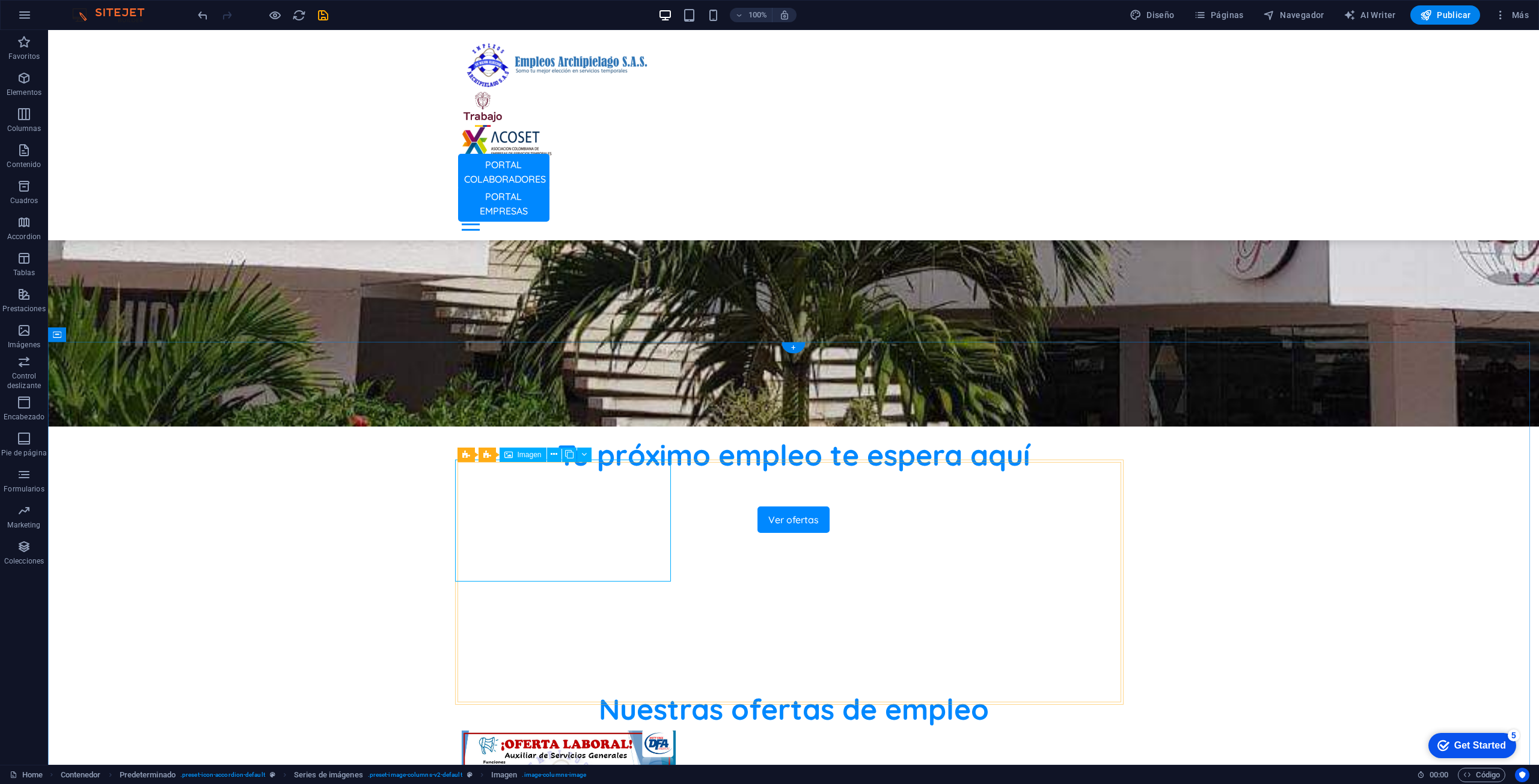
click at [603, 728] on figure at bounding box center [567, 789] width 217 height 122
click at [552, 456] on icon at bounding box center [553, 455] width 6 height 13
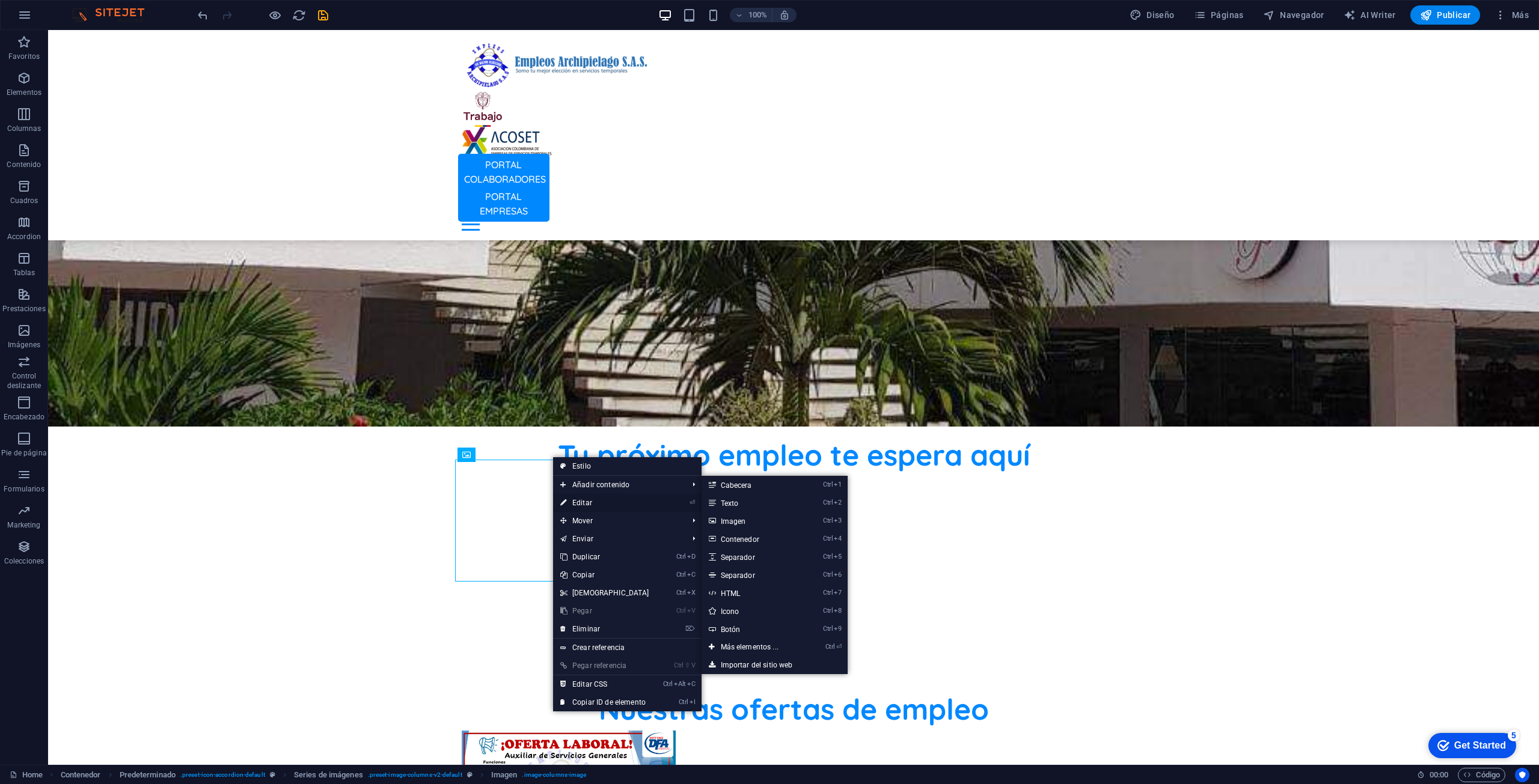
click at [581, 501] on link "⏎ Editar" at bounding box center [605, 503] width 103 height 18
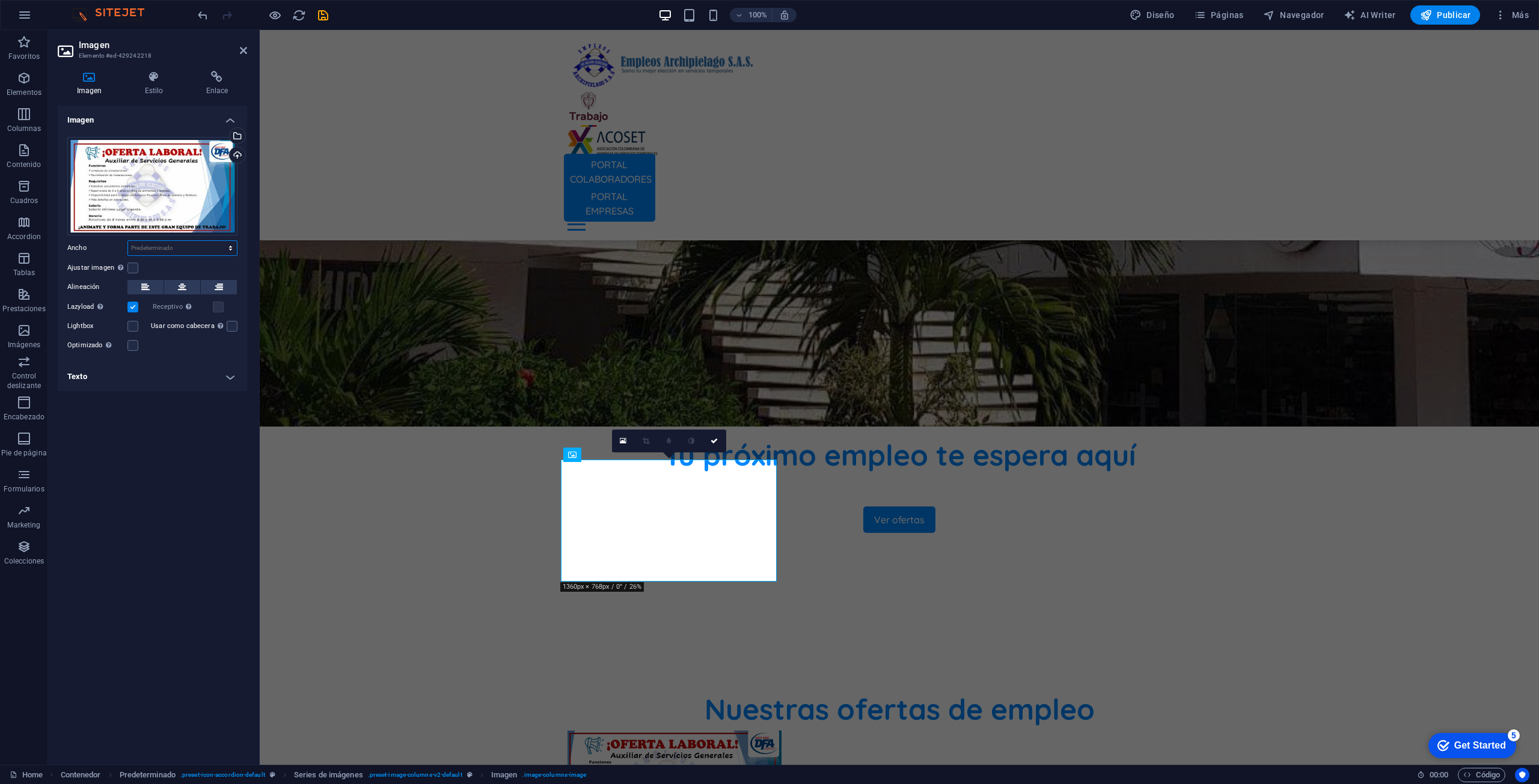
click at [176, 245] on select "Predeterminado automático px rem % em vh vw" at bounding box center [183, 248] width 109 height 15
select select "px"
click at [220, 241] on select "Predeterminado automático px rem % em vh vw" at bounding box center [183, 248] width 109 height 15
type input "400"
click at [148, 445] on div "Imagen Arrastra archivos aquí, haz clic para escoger archivos o selecciona arch…" at bounding box center [153, 430] width 190 height 650
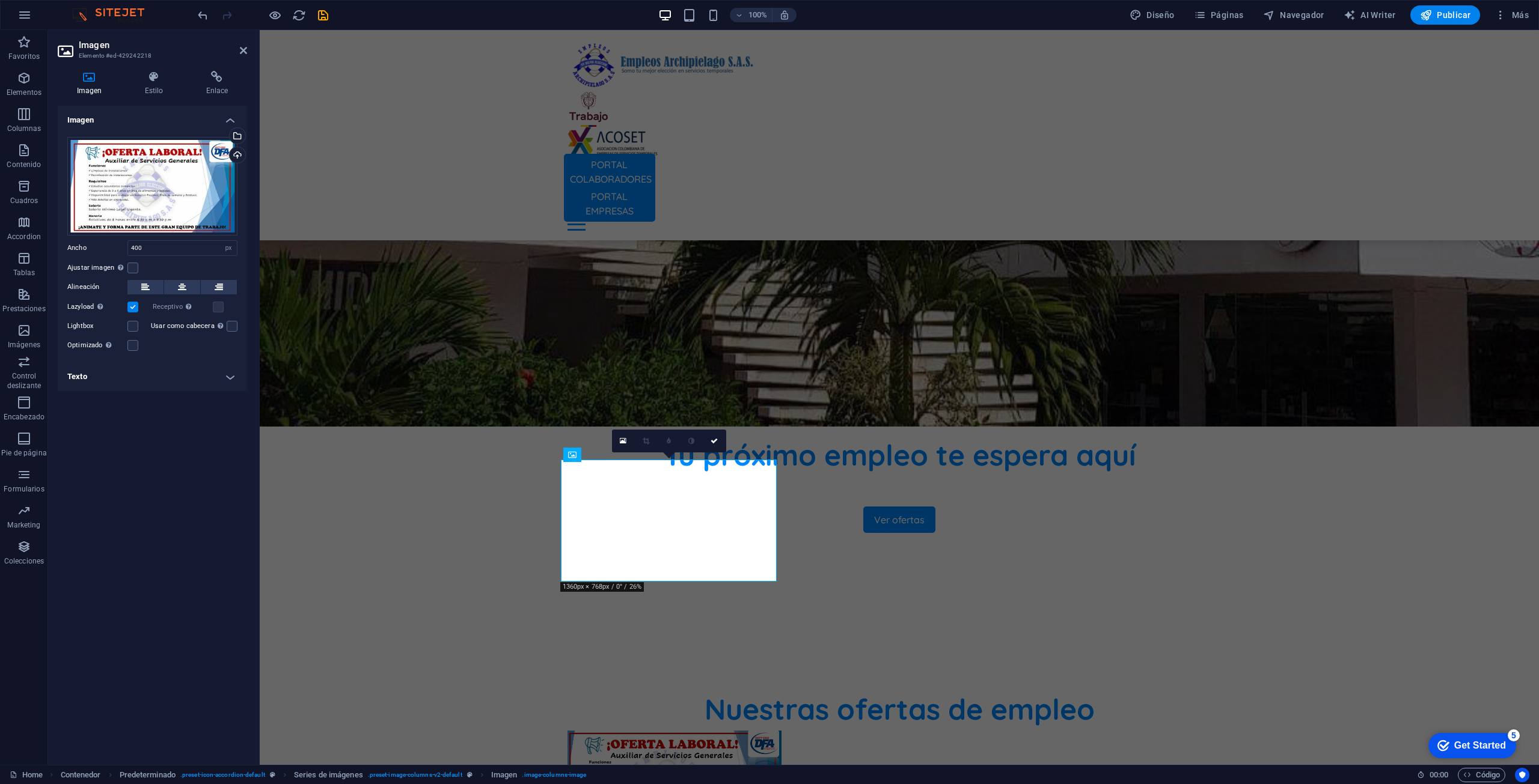
click at [145, 261] on div "Ajustar imagen Ajustar imagen automáticamente a un ancho y alto fijo" at bounding box center [153, 267] width 170 height 15
click at [136, 261] on div "Ajustar imagen Ajustar imagen automáticamente a un ancho y alto fijo" at bounding box center [153, 267] width 170 height 15
click at [134, 267] on label at bounding box center [133, 268] width 11 height 11
click at [0, 0] on input "Ajustar imagen Ajustar imagen automáticamente a un ancho y alto fijo" at bounding box center [0, 0] width 0 height 0
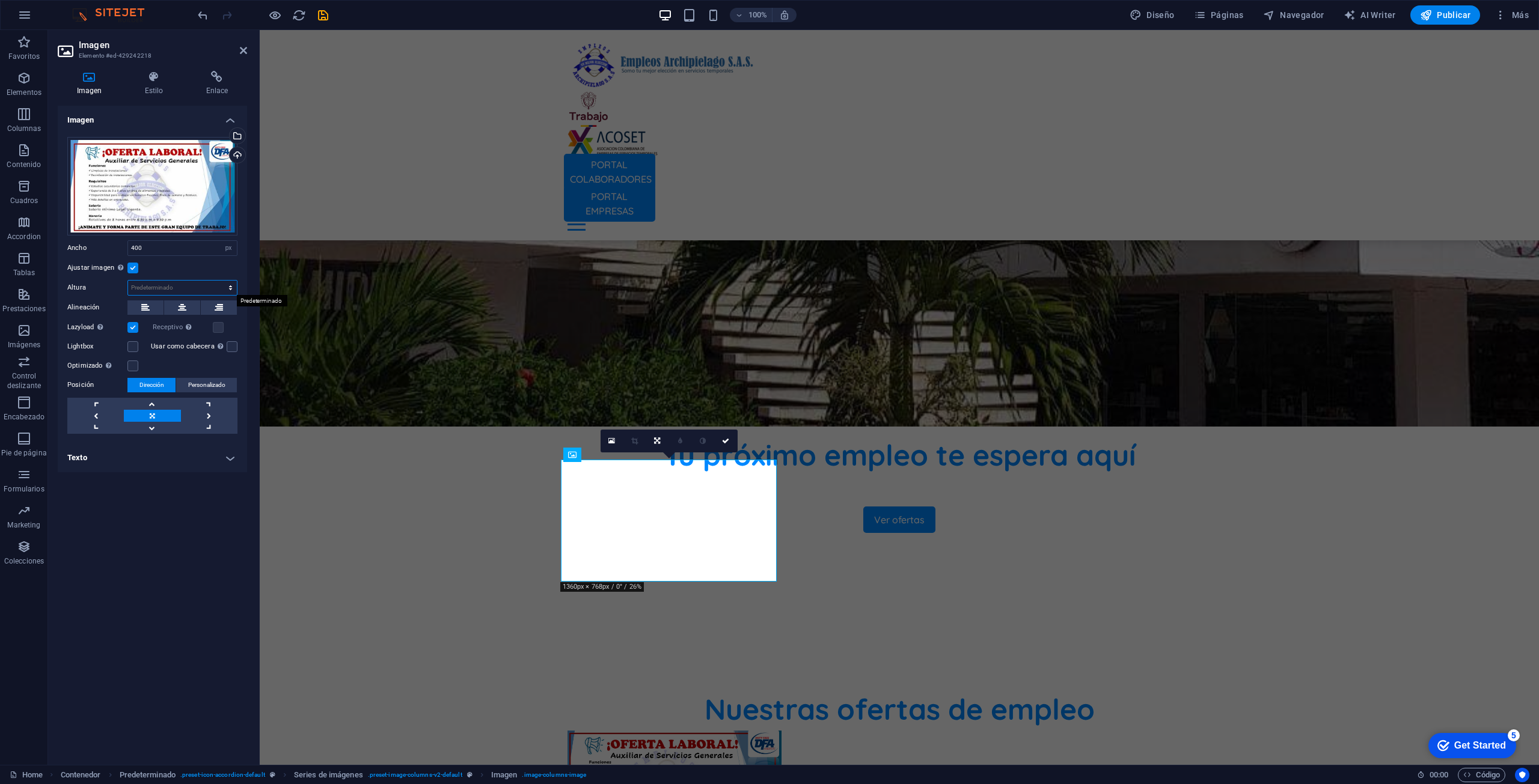
click at [150, 290] on select "Predeterminado automático px" at bounding box center [183, 288] width 109 height 15
select select "px"
click at [220, 281] on select "Predeterminado automático px" at bounding box center [183, 288] width 109 height 15
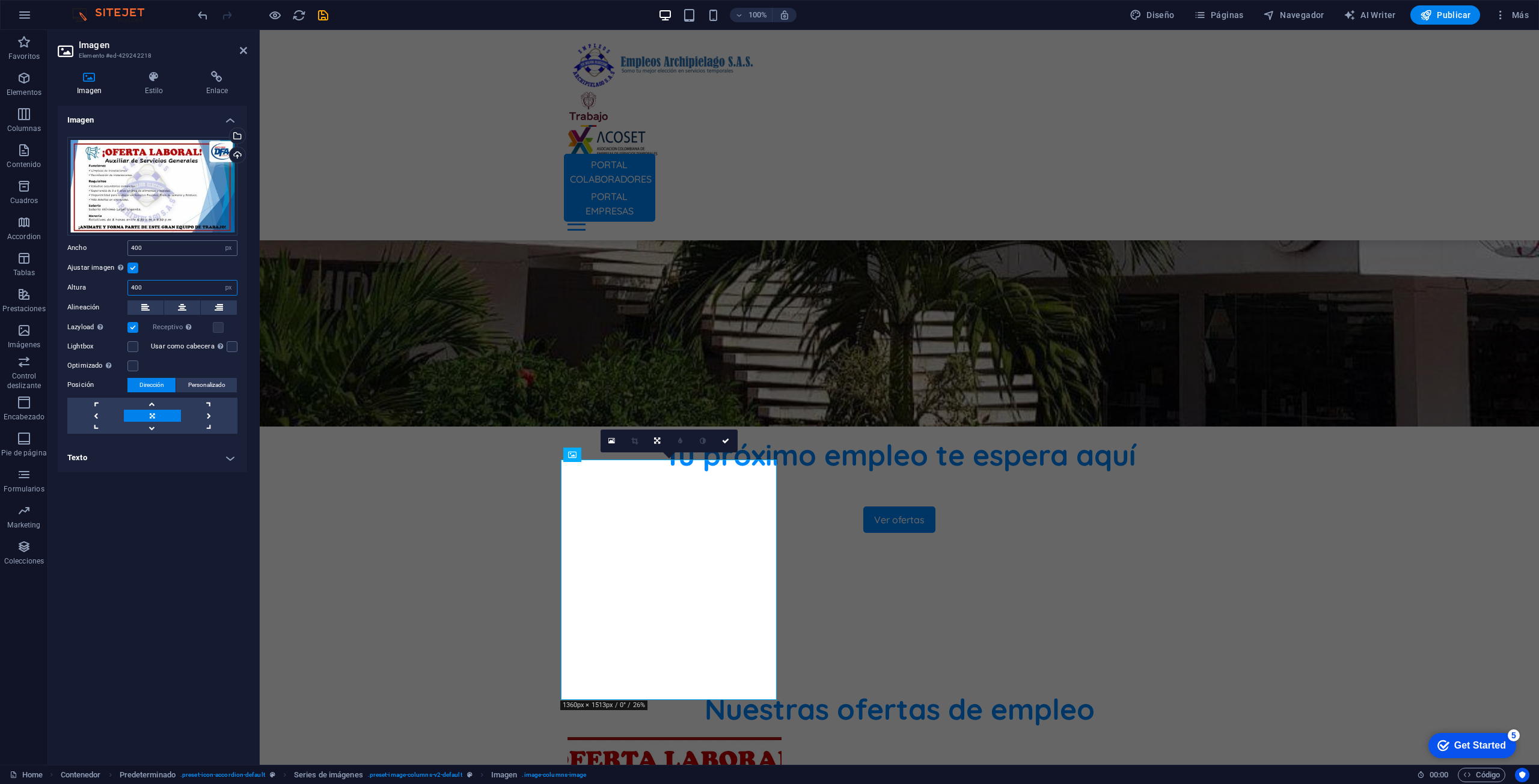
type input "400"
click at [154, 244] on input "400" at bounding box center [183, 248] width 109 height 15
